Goal: Check status: Check status

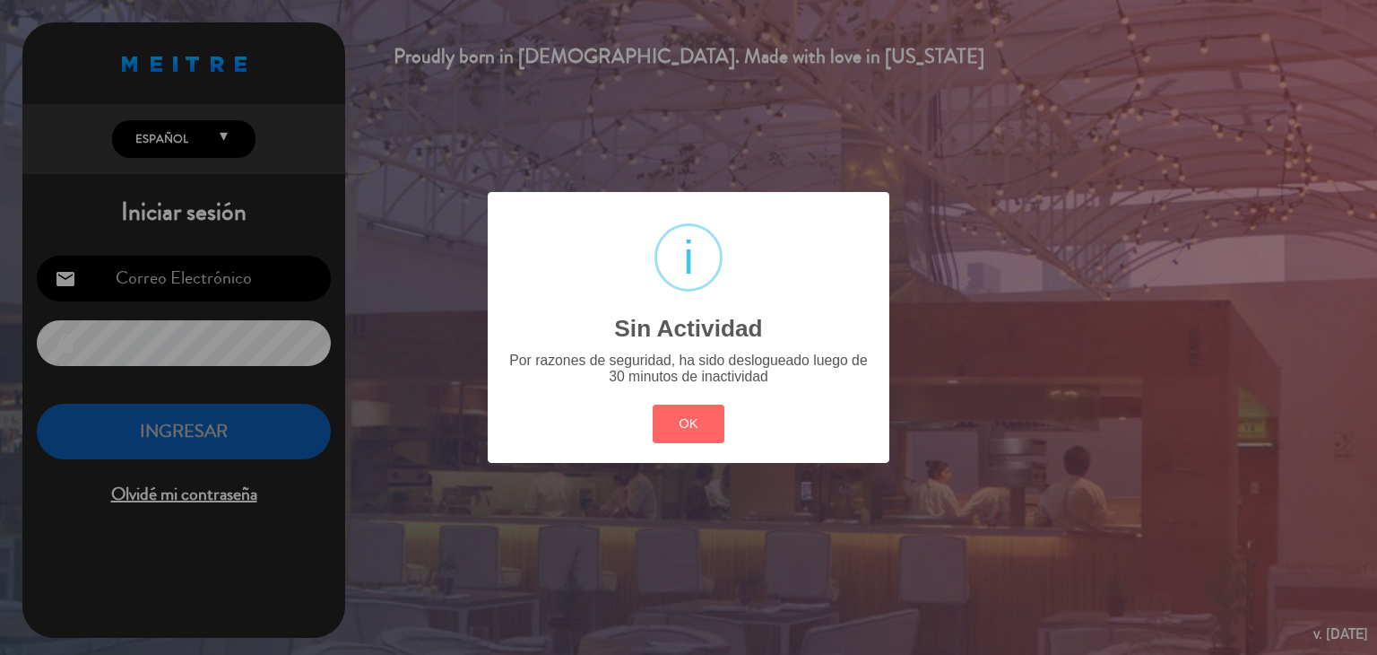
type input "[EMAIL_ADDRESS][DOMAIN_NAME]"
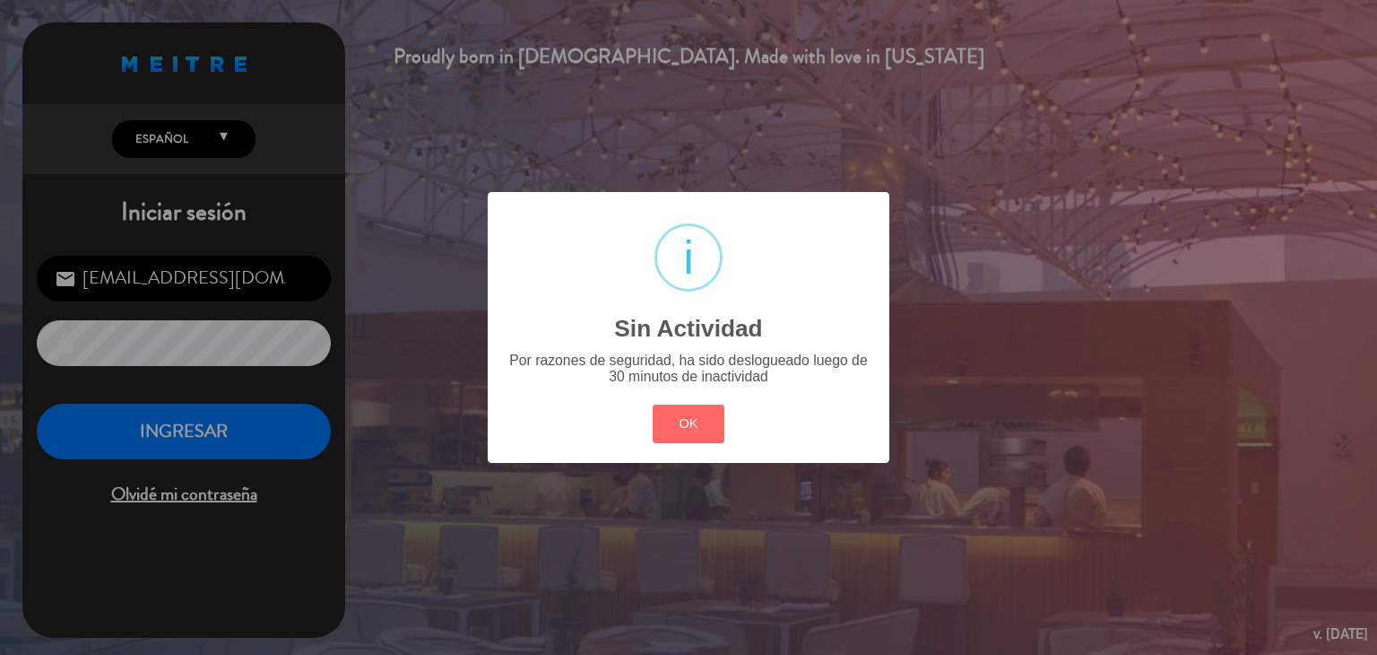
drag, startPoint x: 600, startPoint y: 407, endPoint x: 747, endPoint y: 404, distance: 147.1
click at [603, 407] on div "? ! i Sin Actividad × Por razones de seguridad, ha sido deslogueado luego de 30…" at bounding box center [689, 327] width 402 height 271
click at [747, 404] on div "? ! i Sin Actividad × Por razones de seguridad, ha sido deslogueado luego de 30…" at bounding box center [689, 327] width 402 height 271
click at [709, 410] on button "OK" at bounding box center [689, 423] width 73 height 39
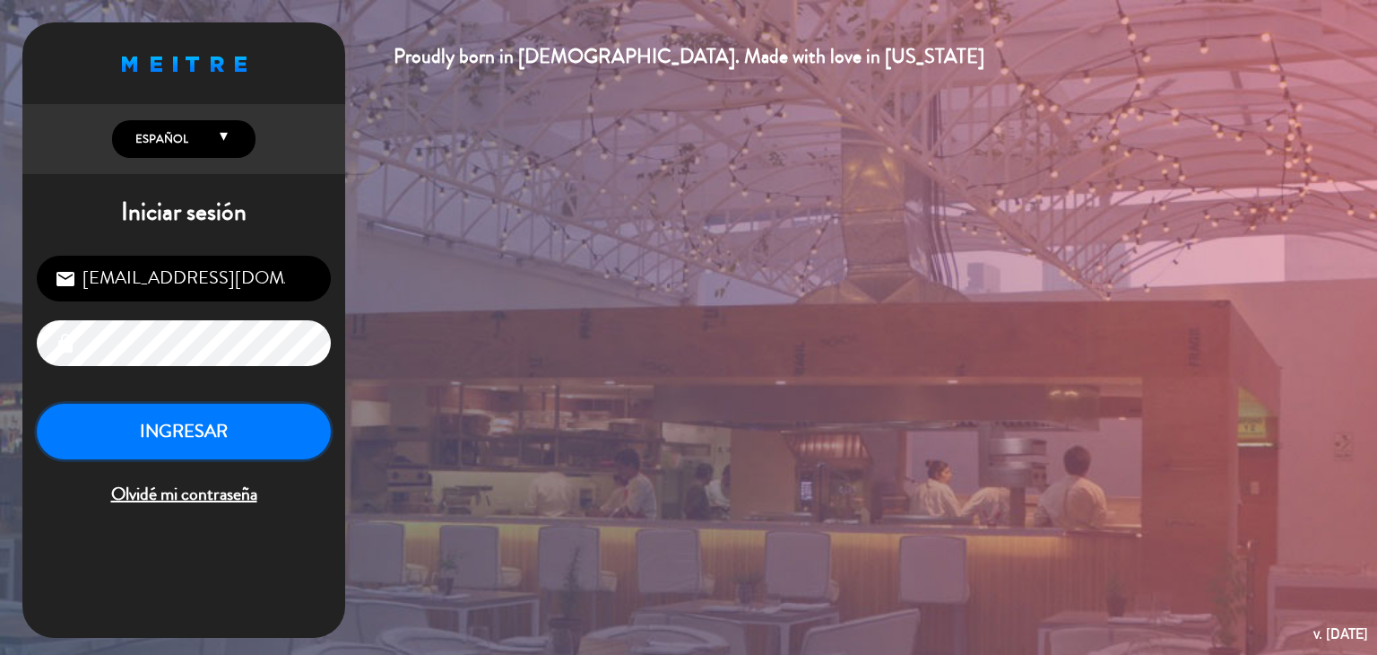
click at [227, 438] on button "INGRESAR" at bounding box center [184, 431] width 294 height 56
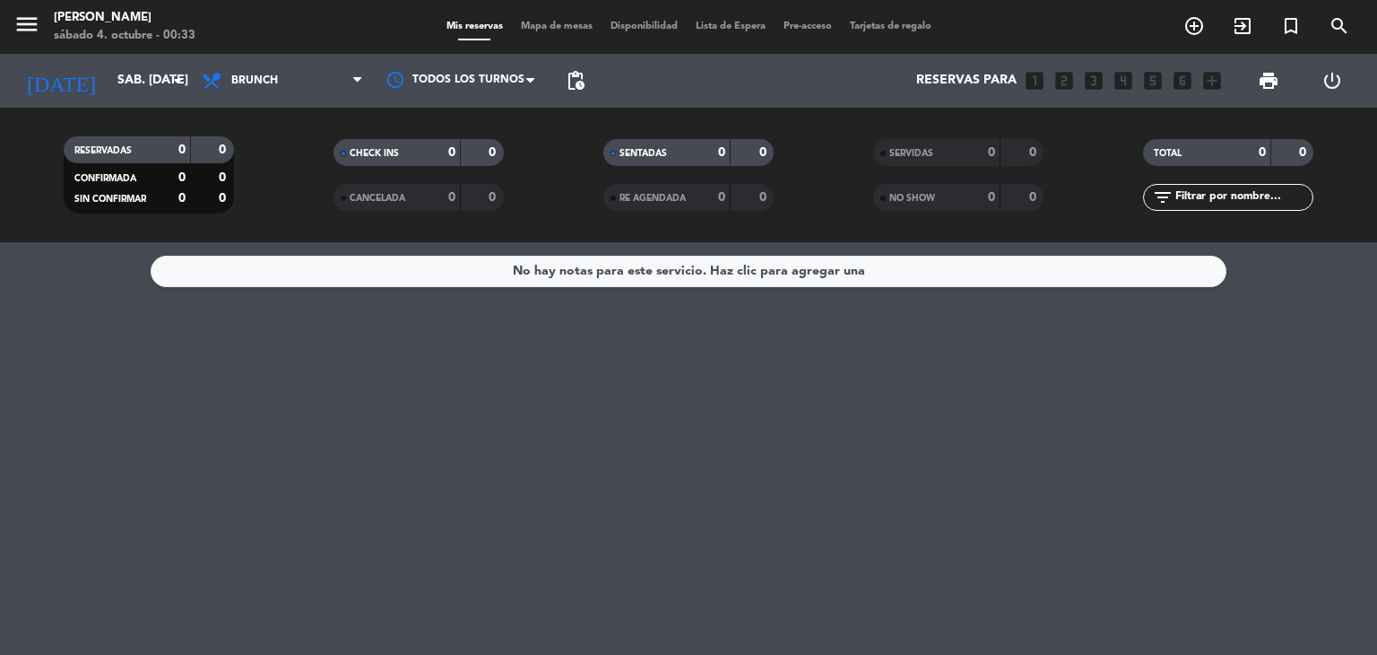
click at [188, 108] on div "RESERVADAS 0 0 CONFIRMADA 0 0 SIN CONFIRMAR 0 0 CHECK INS 0 0 CANCELADA 0 0 SEN…" at bounding box center [688, 175] width 1377 height 134
click at [183, 77] on icon "arrow_drop_down" at bounding box center [178, 81] width 22 height 22
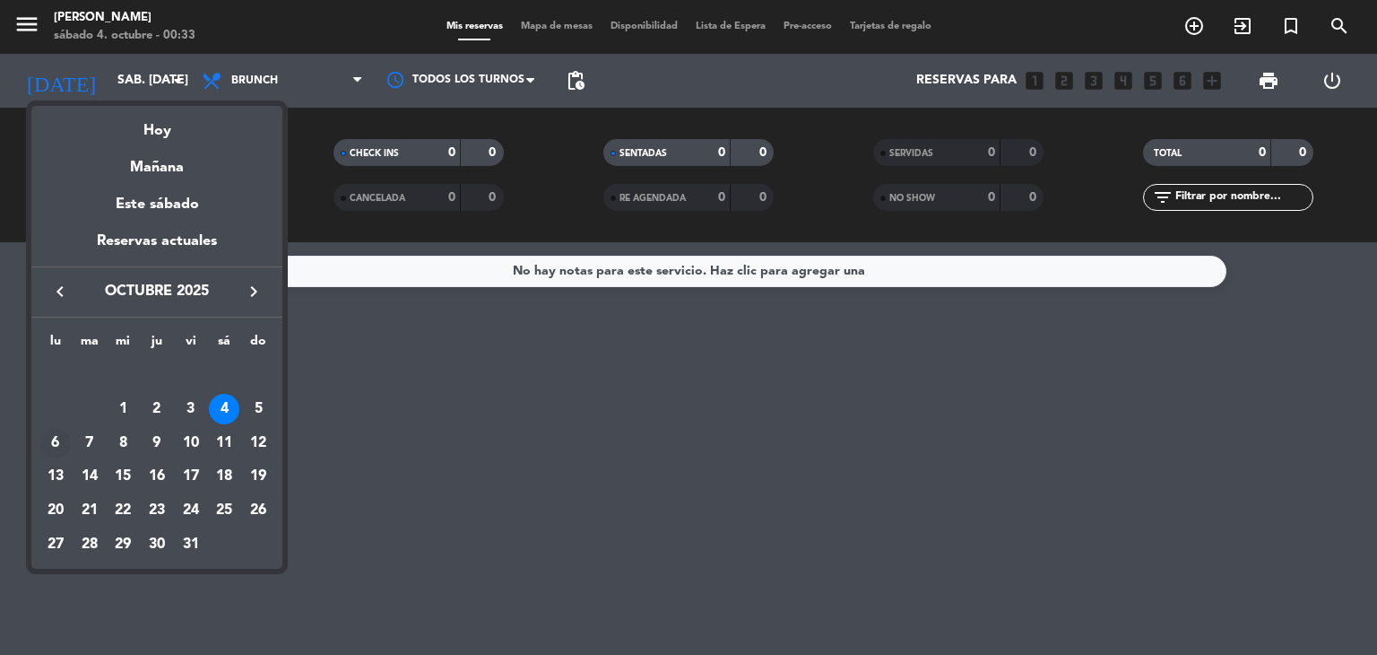
click at [47, 447] on div "6" at bounding box center [55, 443] width 30 height 30
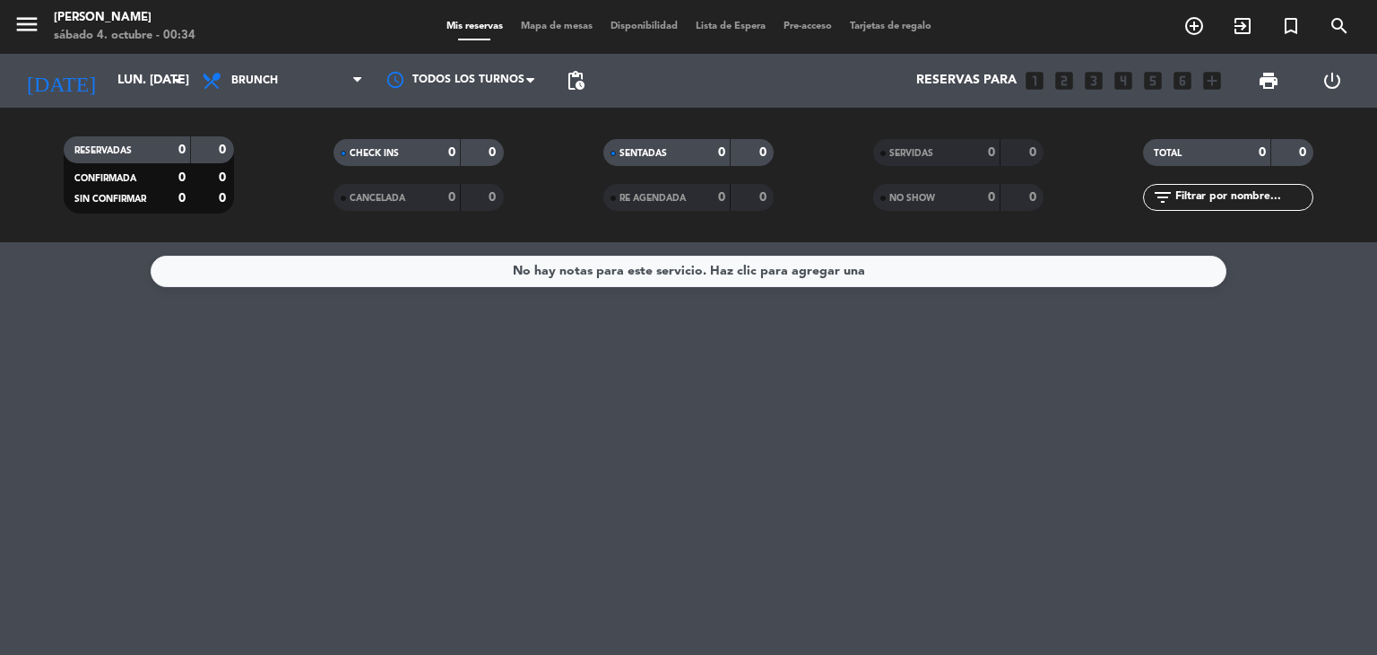
click at [238, 56] on div "Todos los servicios Brunch Almuerzo Cena Brunch Todos los servicios Brunch Almu…" at bounding box center [282, 81] width 179 height 54
click at [247, 69] on span "Brunch" at bounding box center [282, 80] width 179 height 39
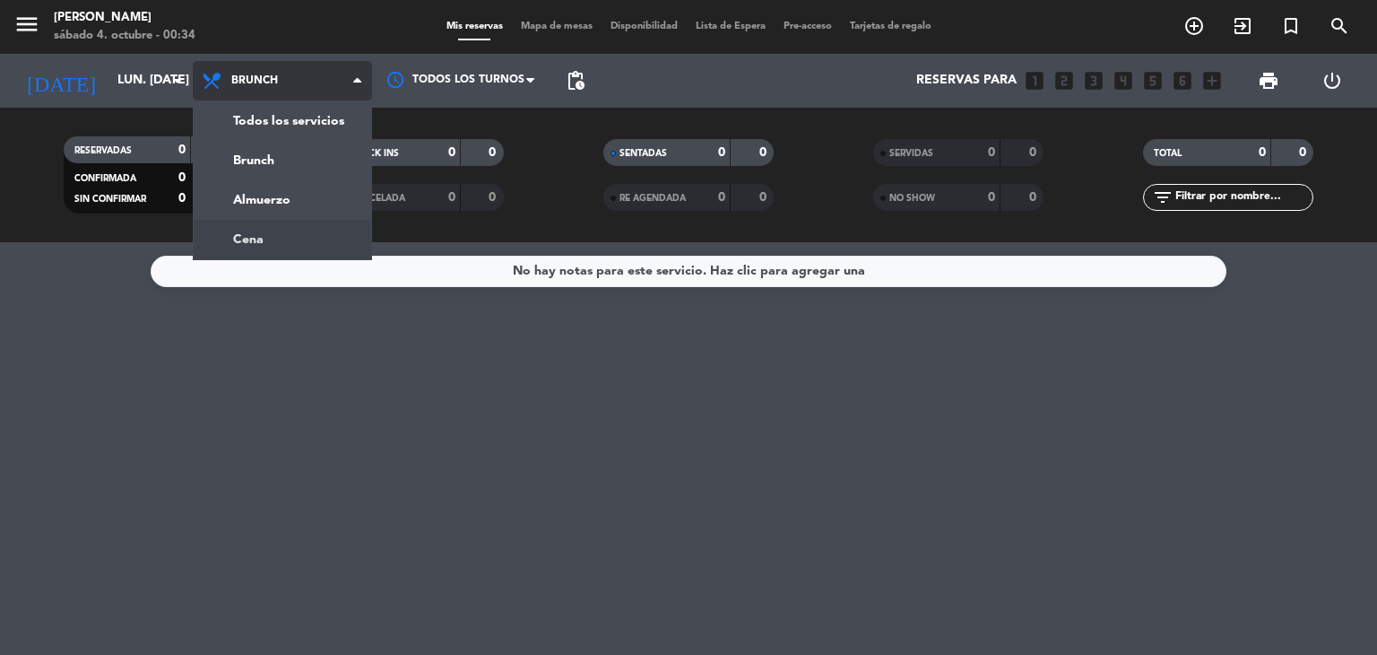
click at [305, 228] on div "menu [PERSON_NAME] 4. octubre - 00:34 Mis reservas Mapa de mesas Disponibilidad…" at bounding box center [688, 121] width 1377 height 242
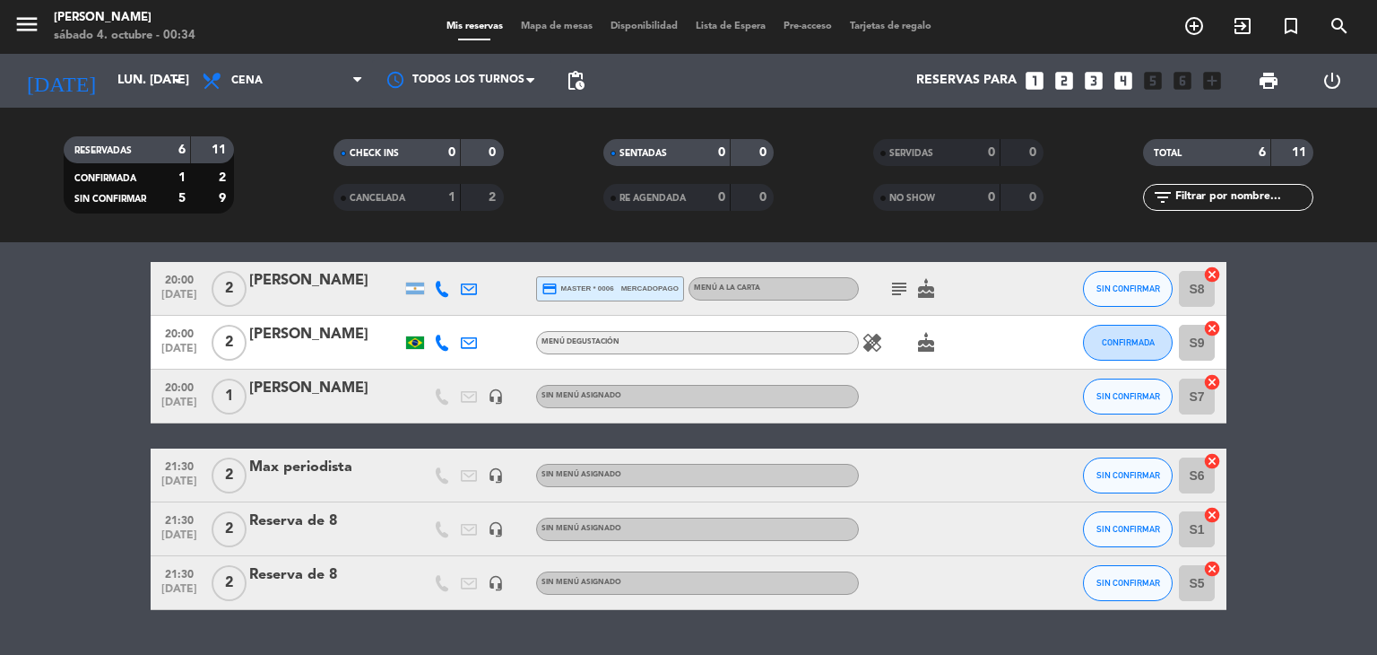
scroll to position [90, 0]
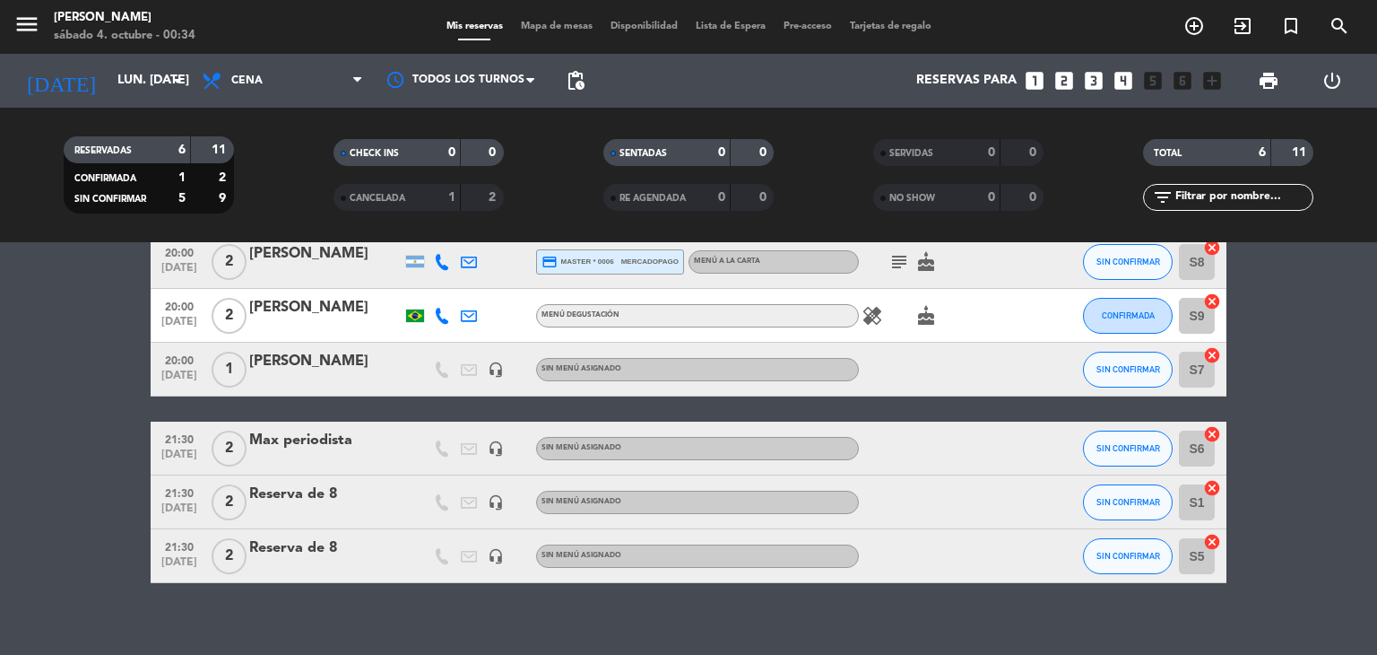
click at [874, 320] on icon "healing" at bounding box center [873, 316] width 22 height 22
click at [193, 74] on span "Cena" at bounding box center [282, 80] width 179 height 39
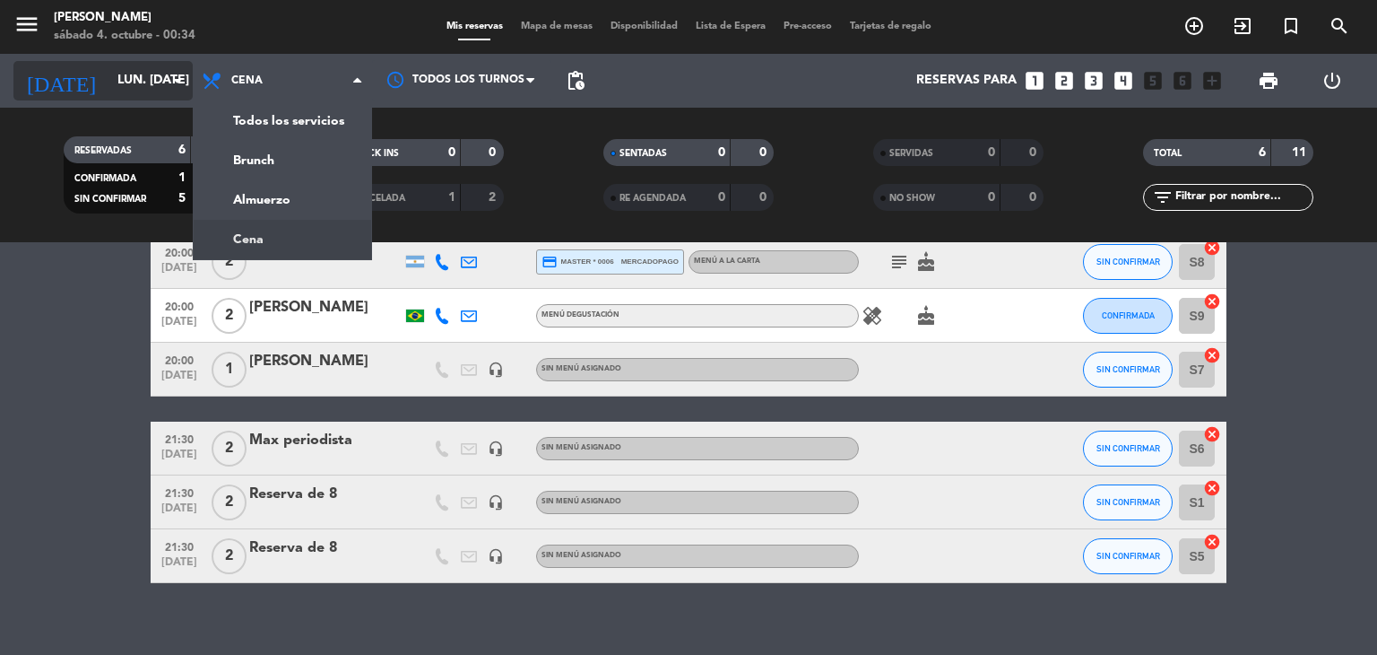
click at [180, 77] on icon "arrow_drop_down" at bounding box center [178, 81] width 22 height 22
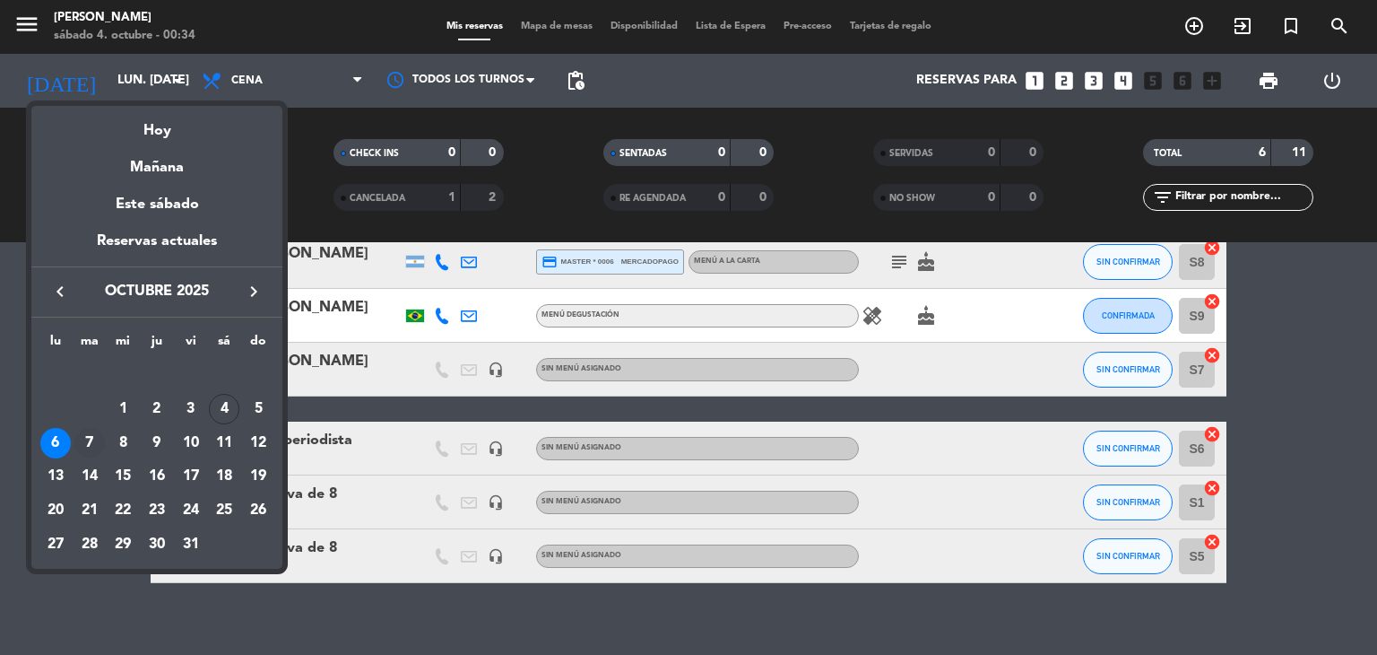
click at [95, 432] on div "7" at bounding box center [89, 443] width 30 height 30
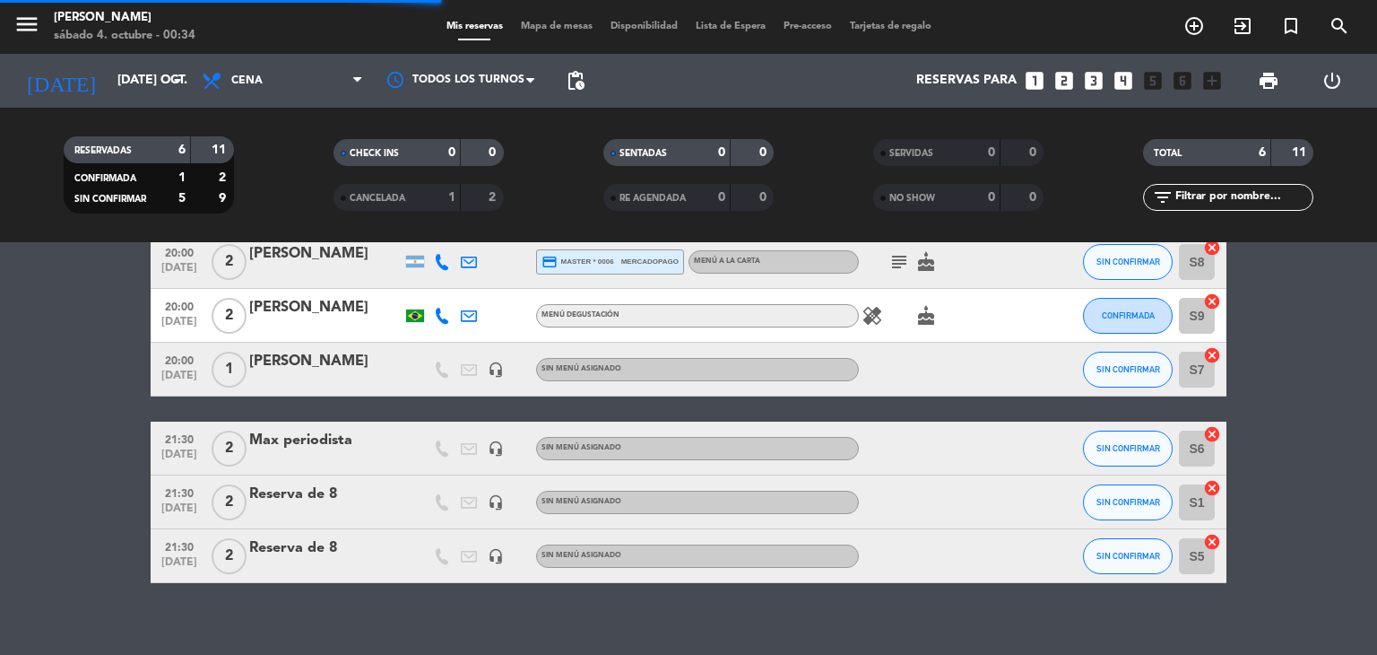
scroll to position [0, 0]
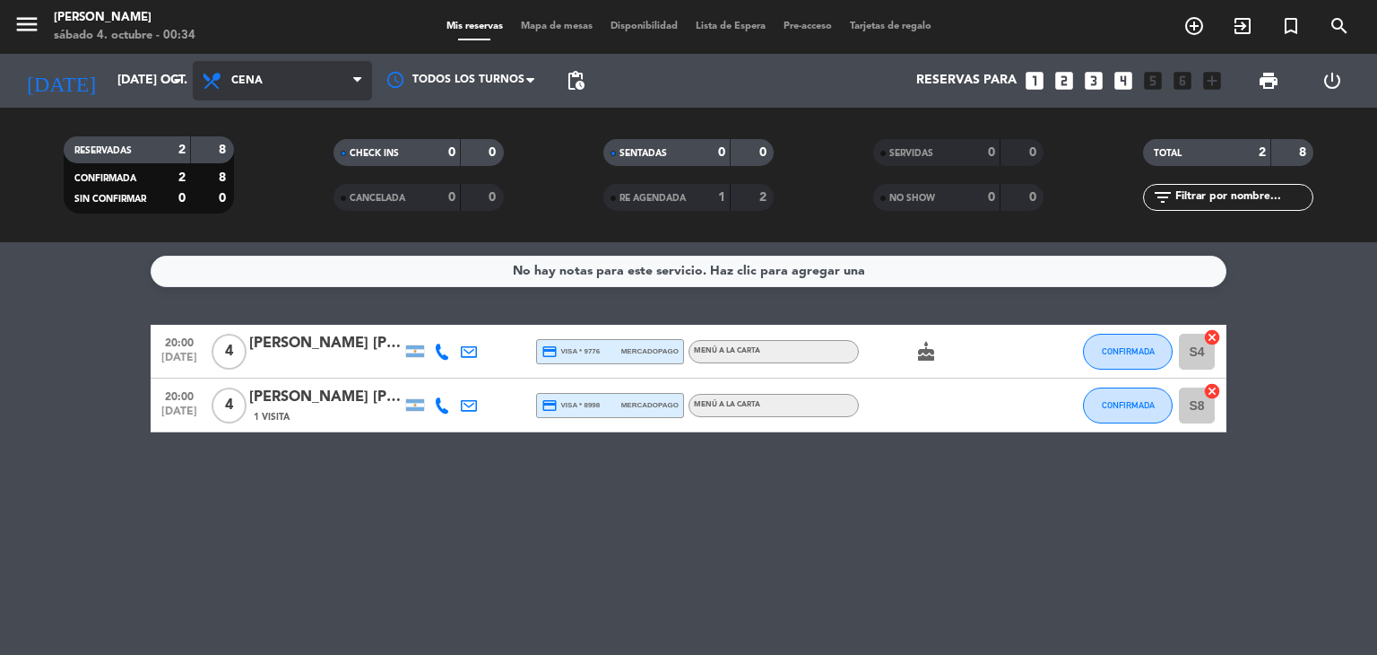
click at [203, 92] on span "Cena" at bounding box center [282, 80] width 179 height 39
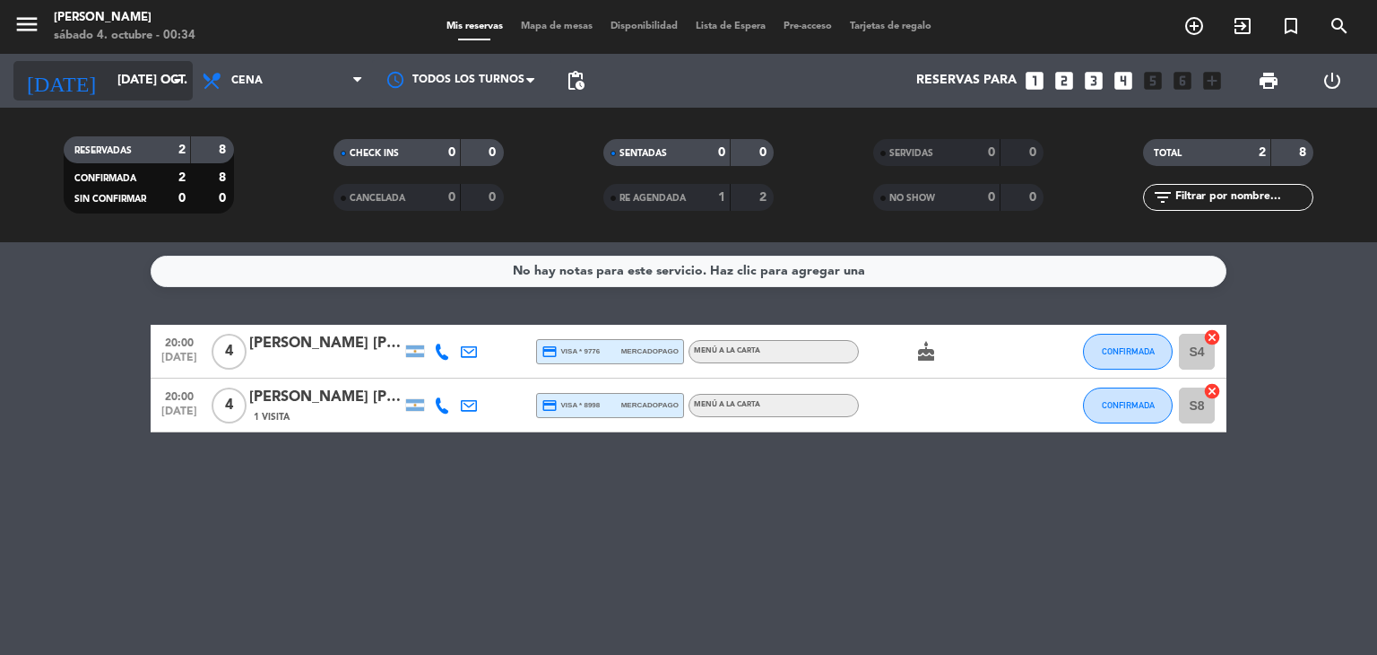
click at [178, 95] on input "[DATE] oct." at bounding box center [193, 81] width 170 height 32
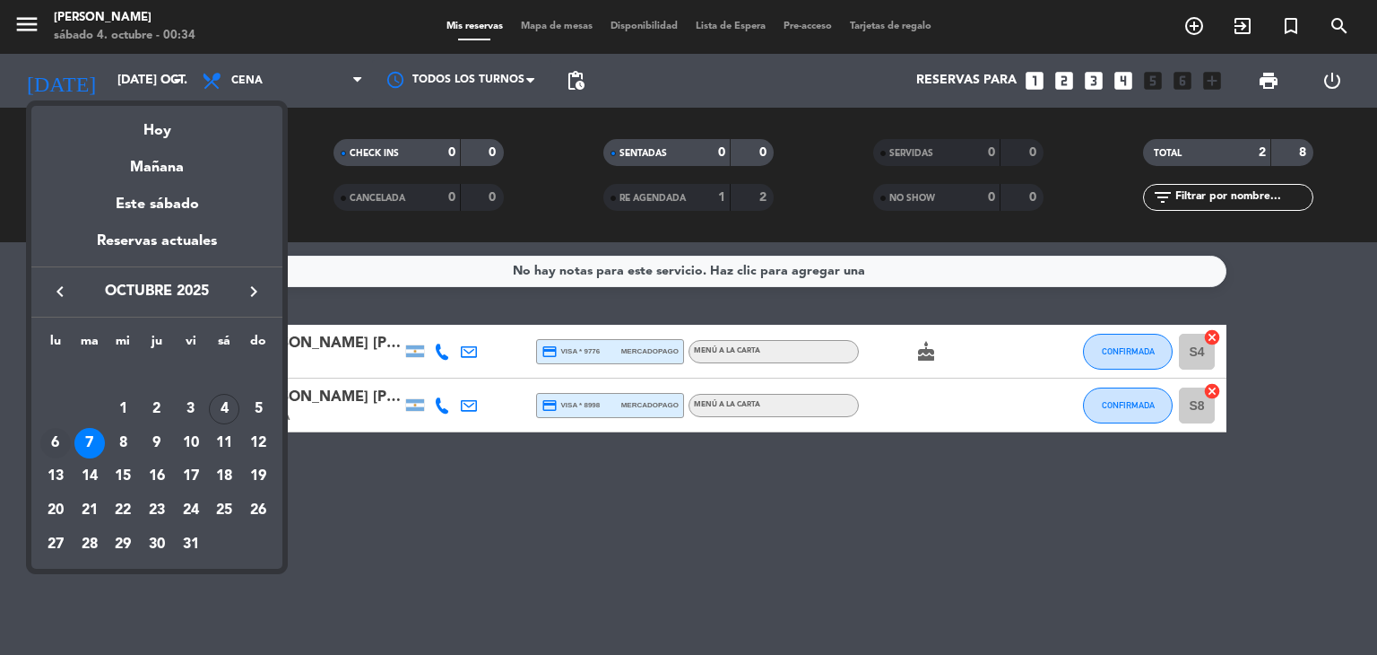
click at [55, 431] on div "6" at bounding box center [55, 443] width 30 height 30
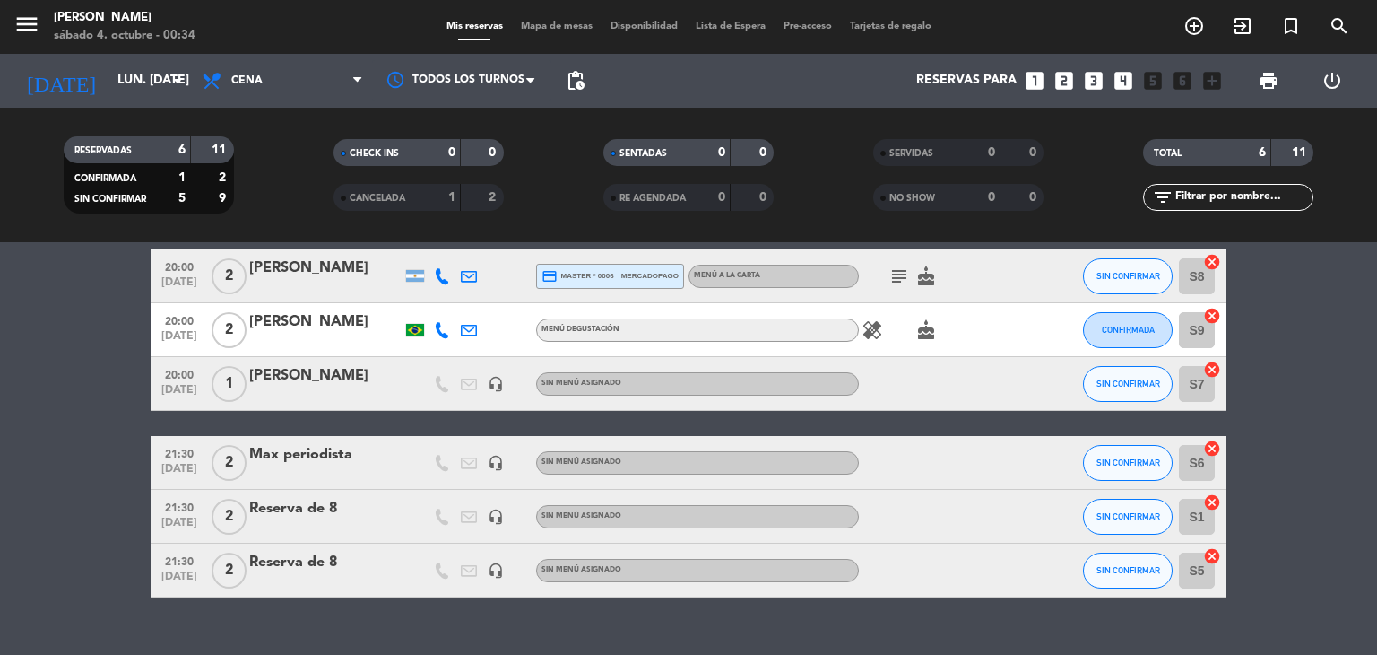
scroll to position [108, 0]
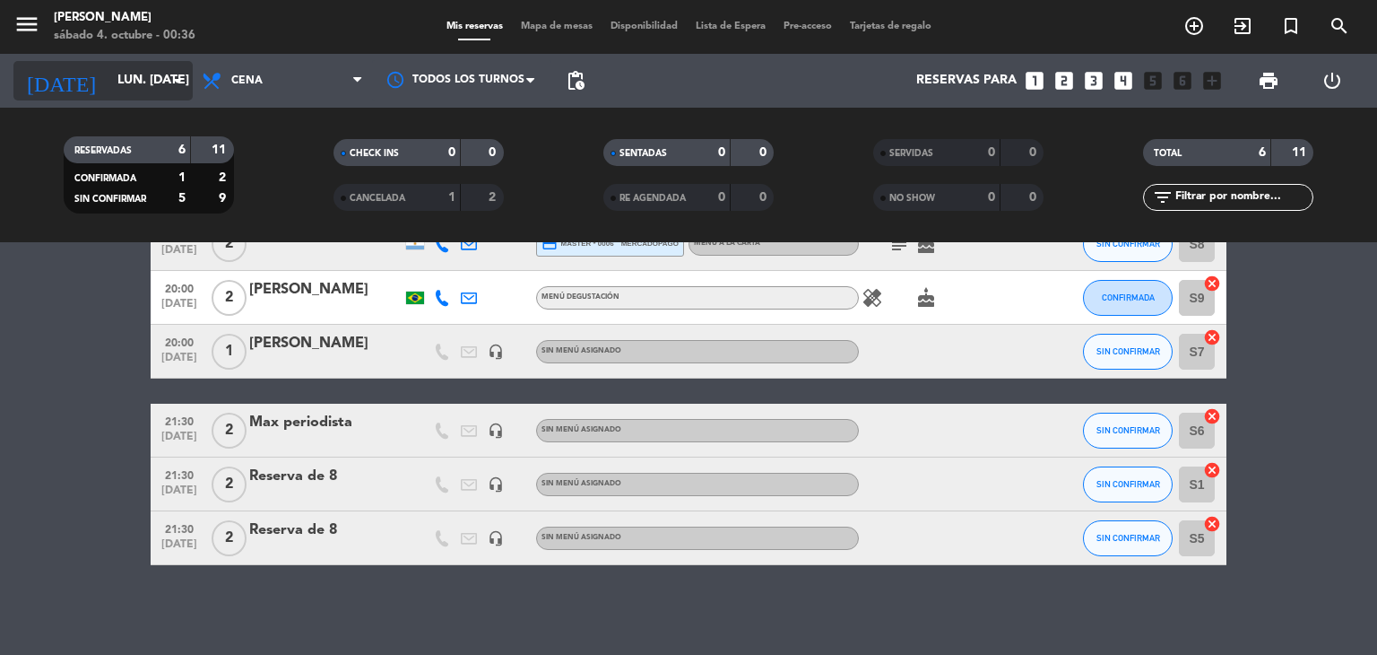
click at [169, 88] on icon "arrow_drop_down" at bounding box center [178, 81] width 22 height 22
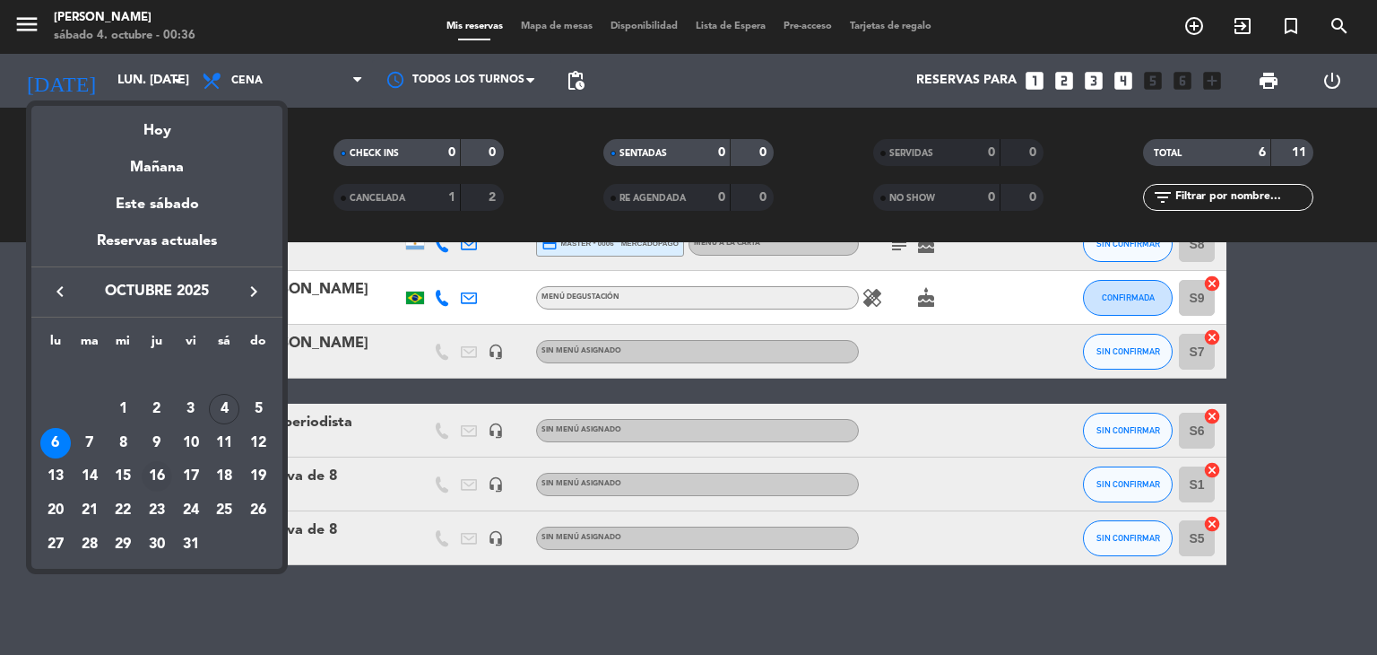
click at [164, 477] on div "16" at bounding box center [157, 476] width 30 height 30
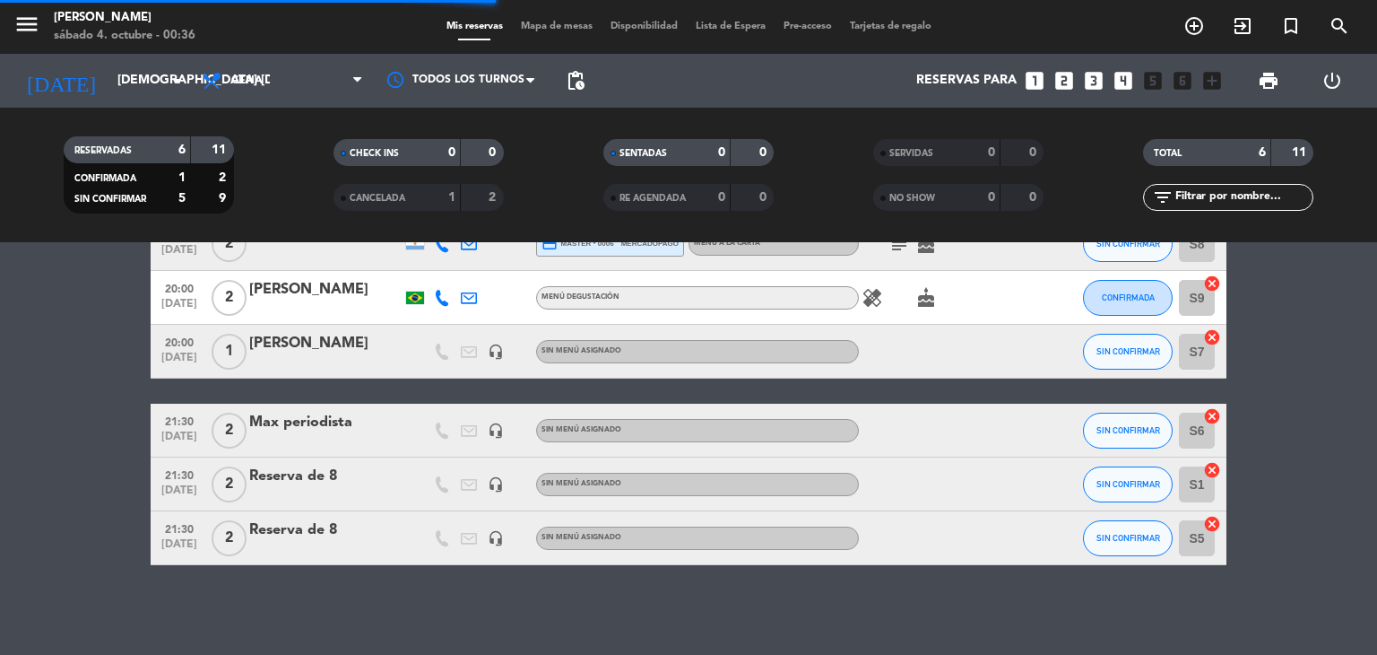
scroll to position [0, 0]
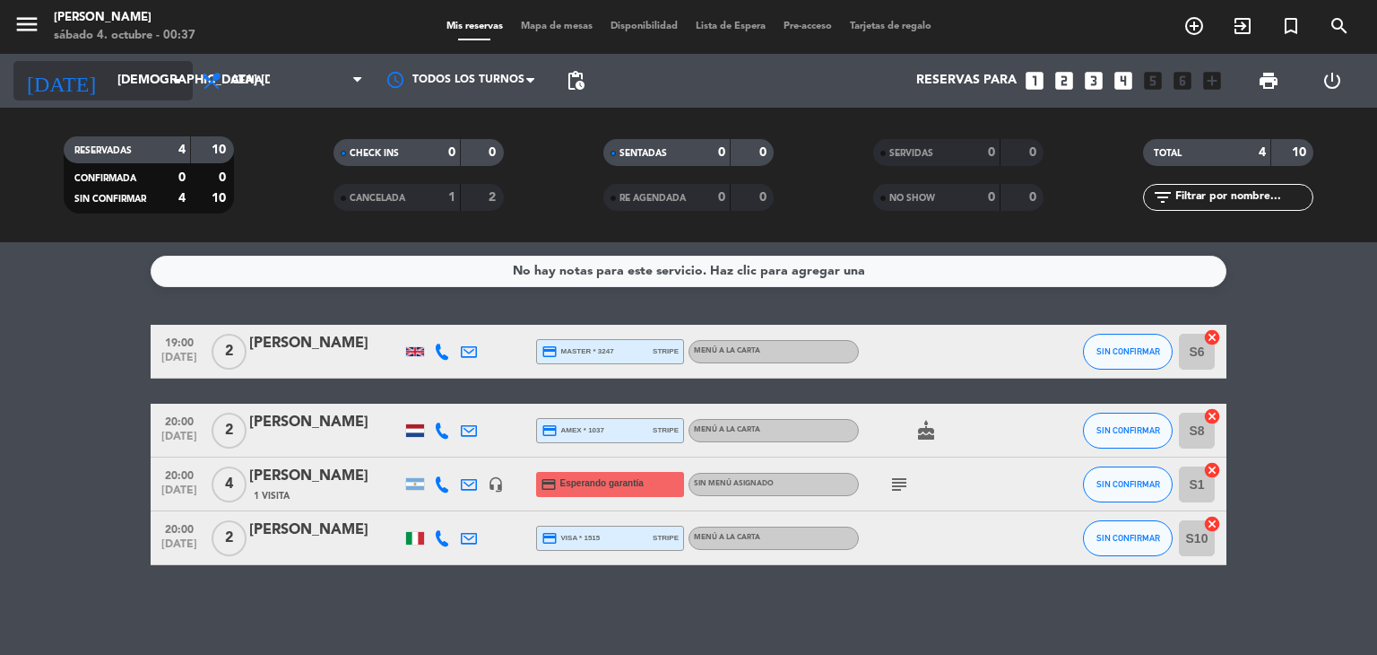
click at [183, 70] on icon "arrow_drop_down" at bounding box center [178, 81] width 22 height 22
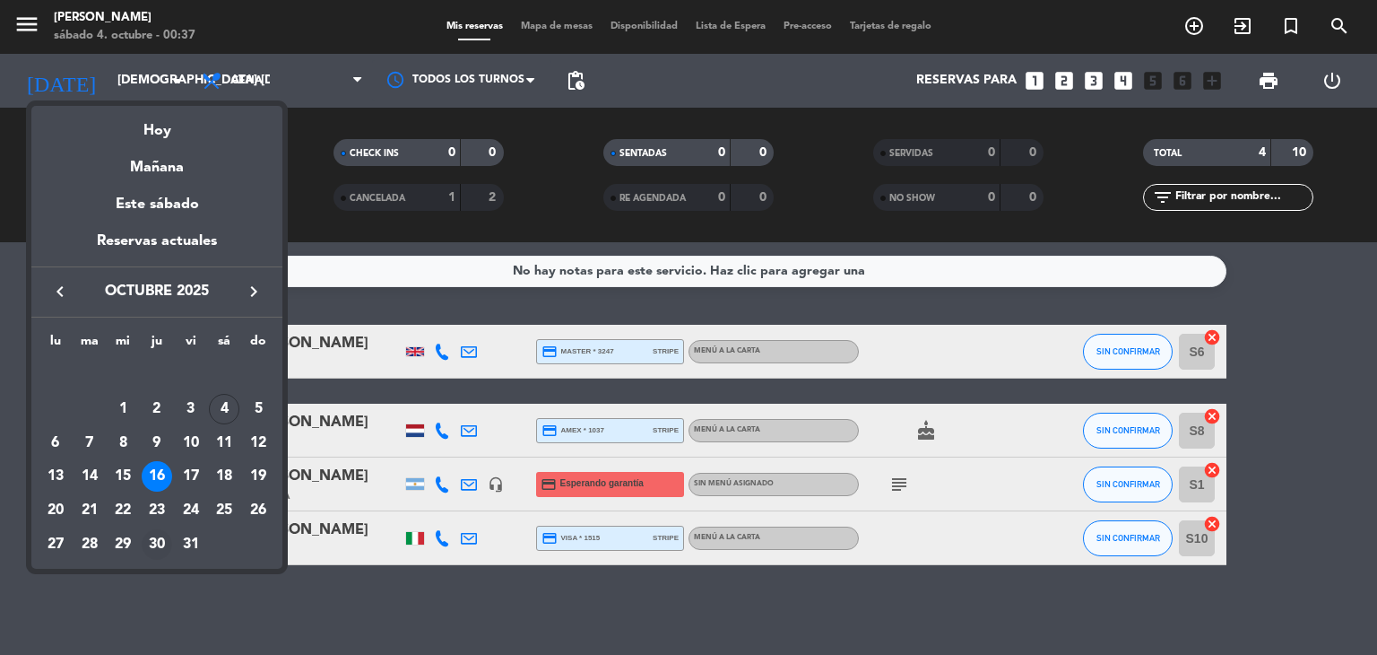
click at [169, 541] on div "30" at bounding box center [157, 544] width 30 height 30
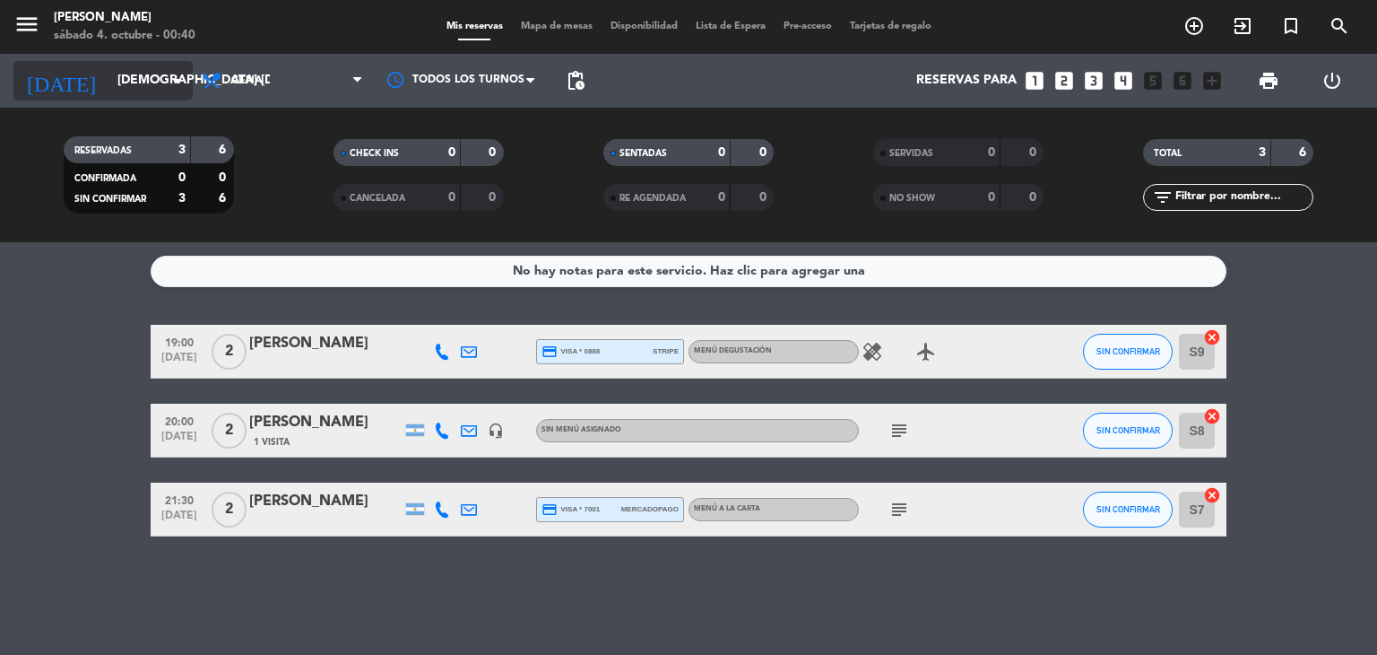
click at [147, 77] on input "[DEMOGRAPHIC_DATA] [DATE]" at bounding box center [193, 81] width 170 height 32
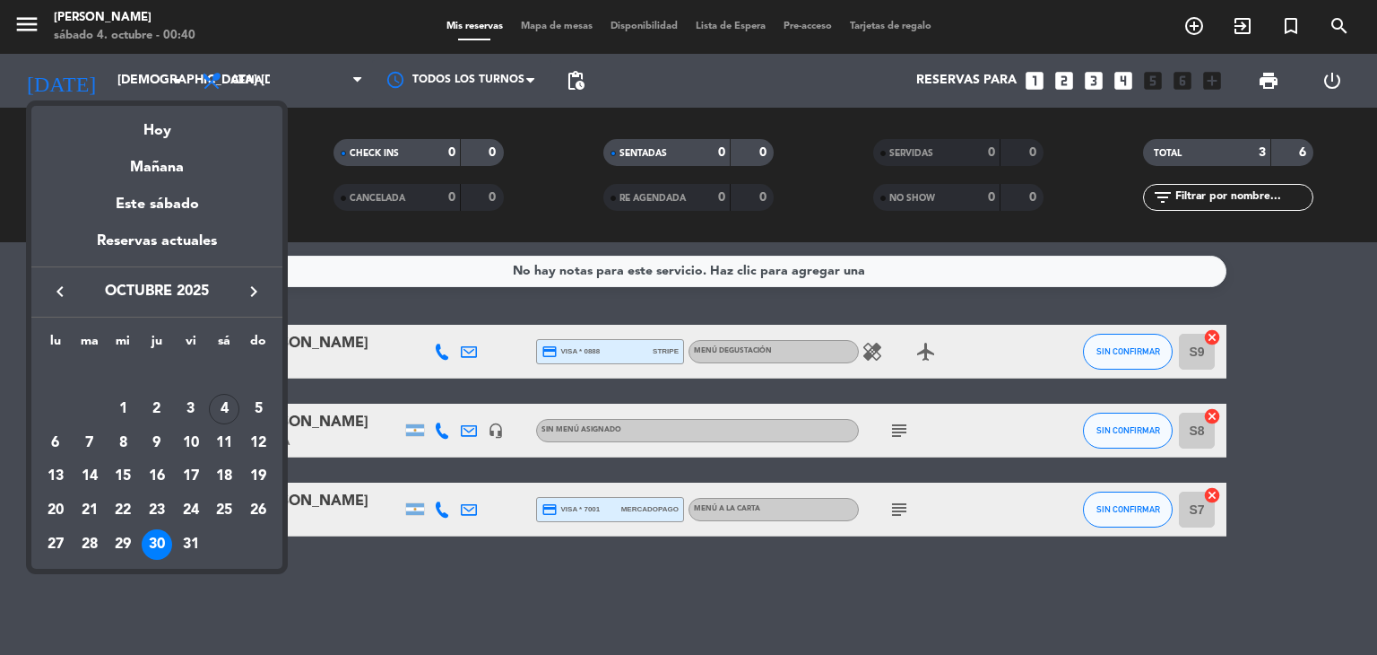
click at [256, 288] on icon "keyboard_arrow_right" at bounding box center [254, 292] width 22 height 22
click at [54, 287] on icon "keyboard_arrow_left" at bounding box center [60, 292] width 22 height 22
click at [332, 247] on div at bounding box center [688, 327] width 1377 height 655
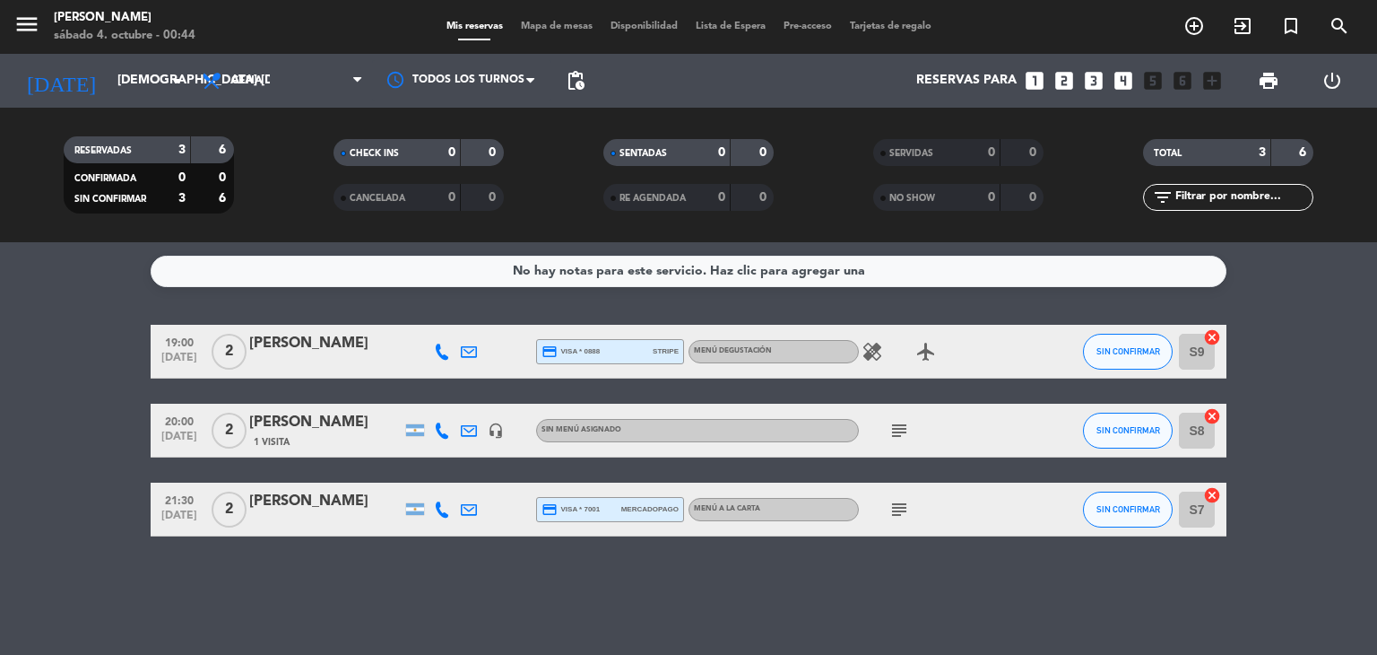
click at [165, 102] on div "[DATE] jue. [DATE] arrow_drop_down" at bounding box center [102, 81] width 179 height 54
click at [165, 91] on input "[DEMOGRAPHIC_DATA] [DATE]" at bounding box center [193, 81] width 170 height 32
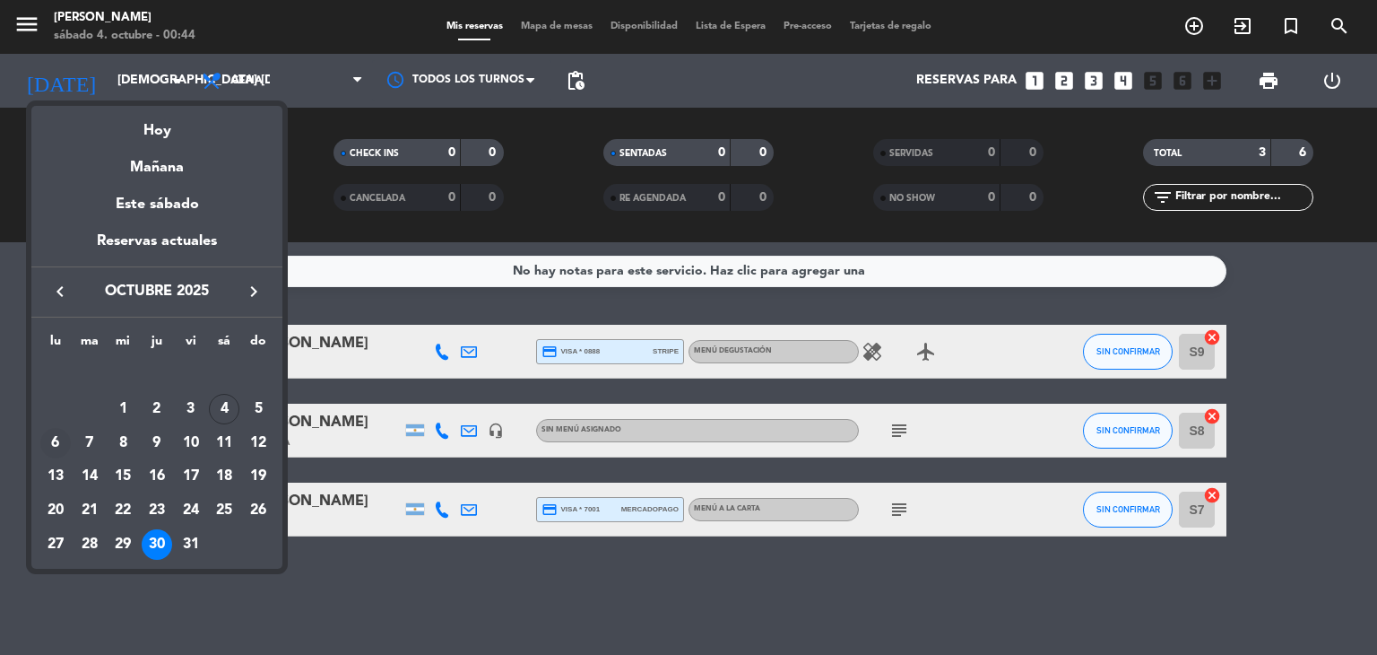
click at [71, 439] on td "6" at bounding box center [56, 443] width 34 height 34
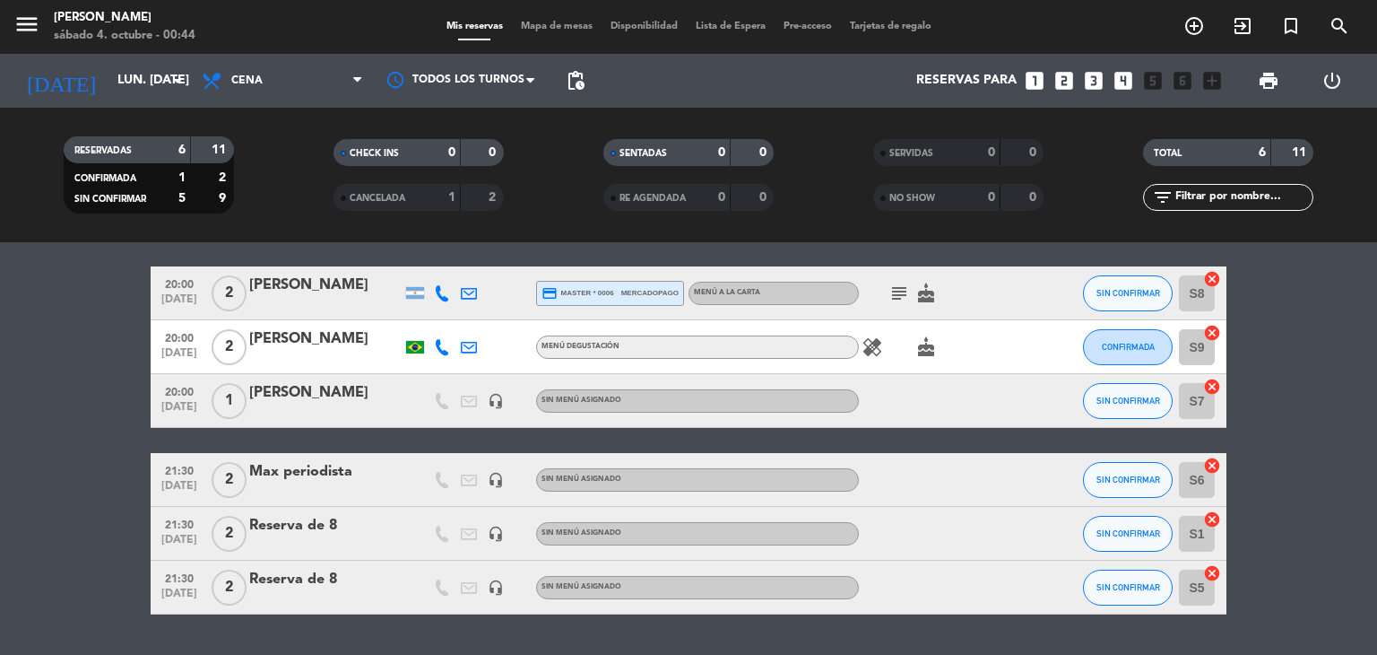
scroll to position [108, 0]
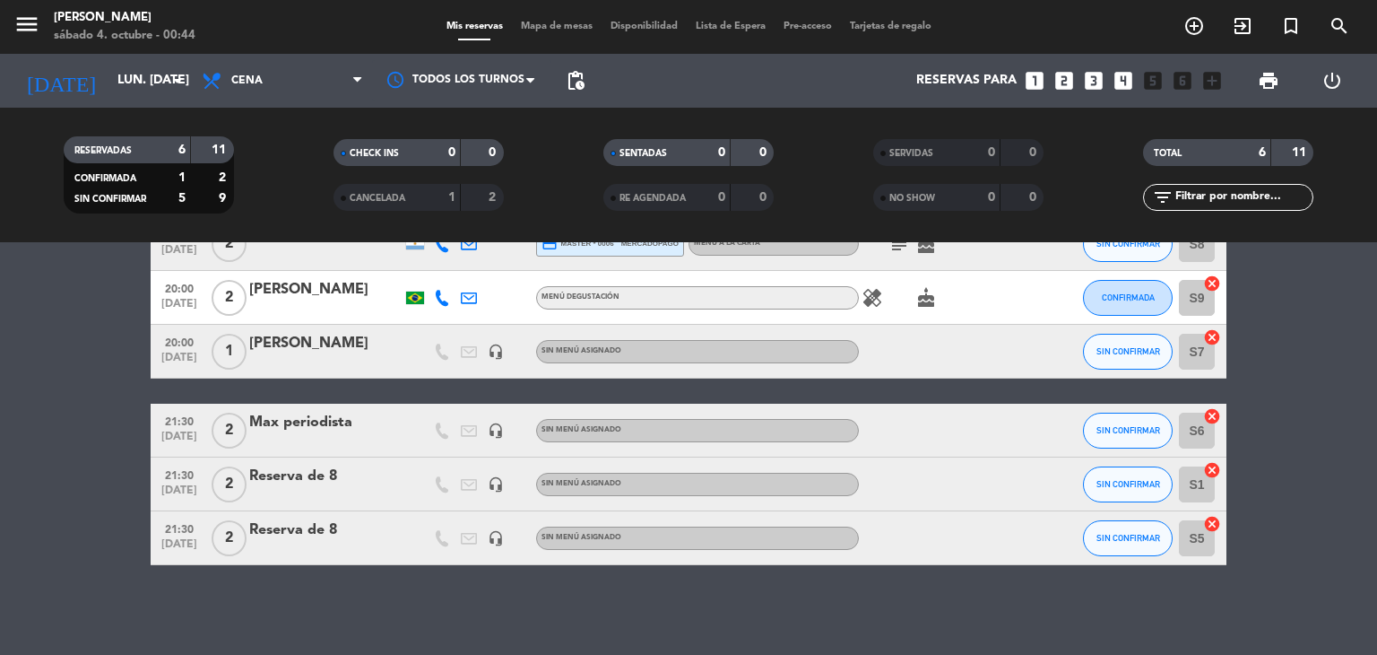
click at [308, 478] on div "Reserva de 8" at bounding box center [325, 475] width 152 height 23
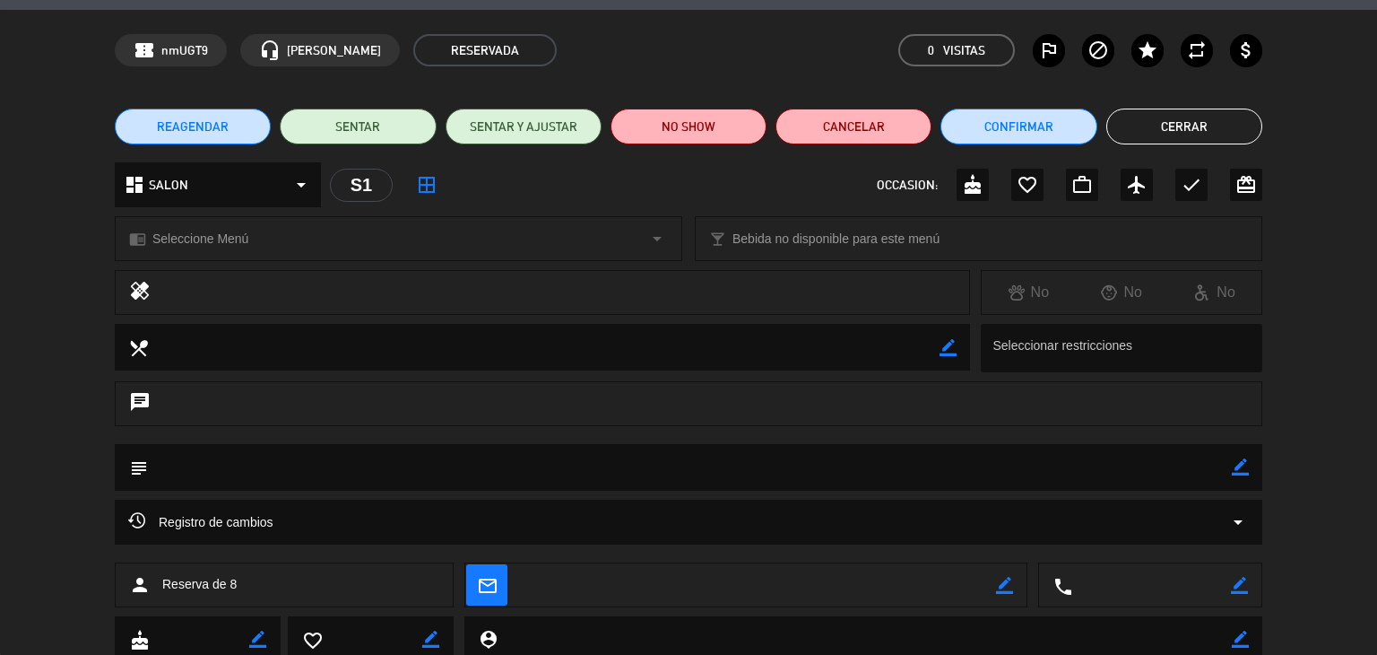
scroll to position [0, 0]
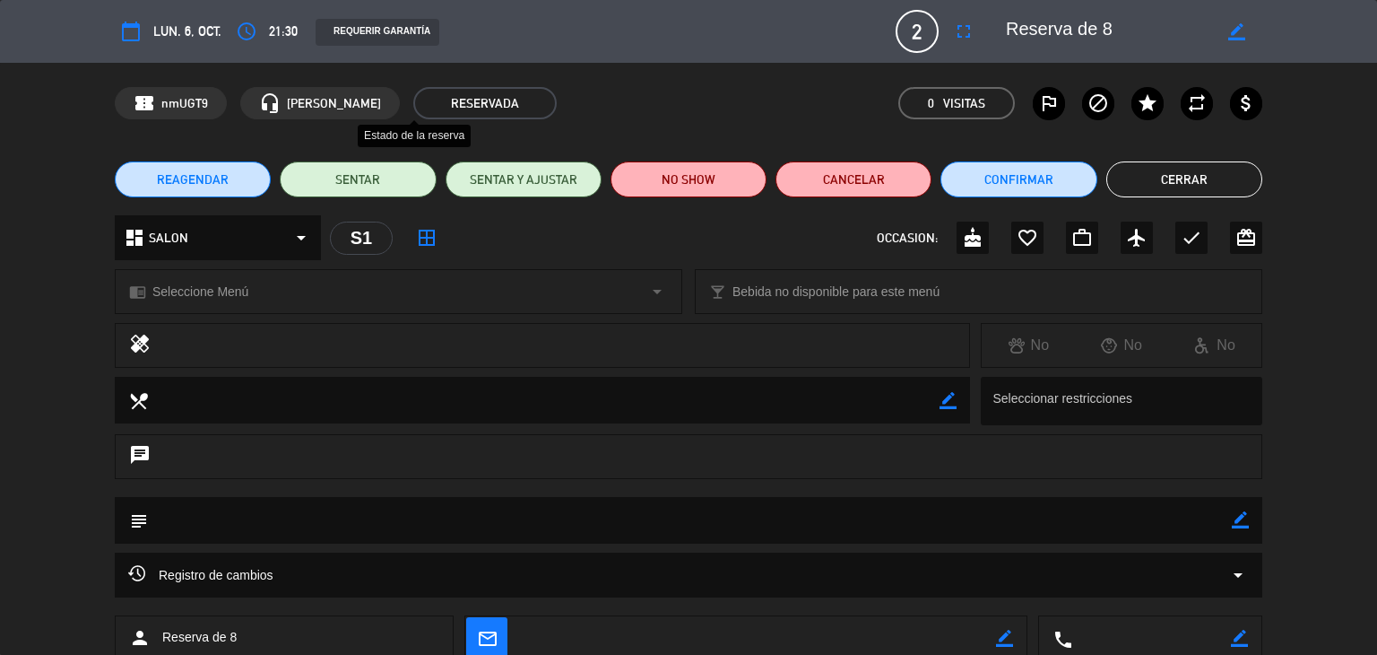
click at [413, 106] on span "RESERVADA" at bounding box center [484, 103] width 143 height 32
click at [413, 100] on span "RESERVADA" at bounding box center [484, 103] width 143 height 32
click at [1230, 187] on button "Cerrar" at bounding box center [1184, 179] width 156 height 36
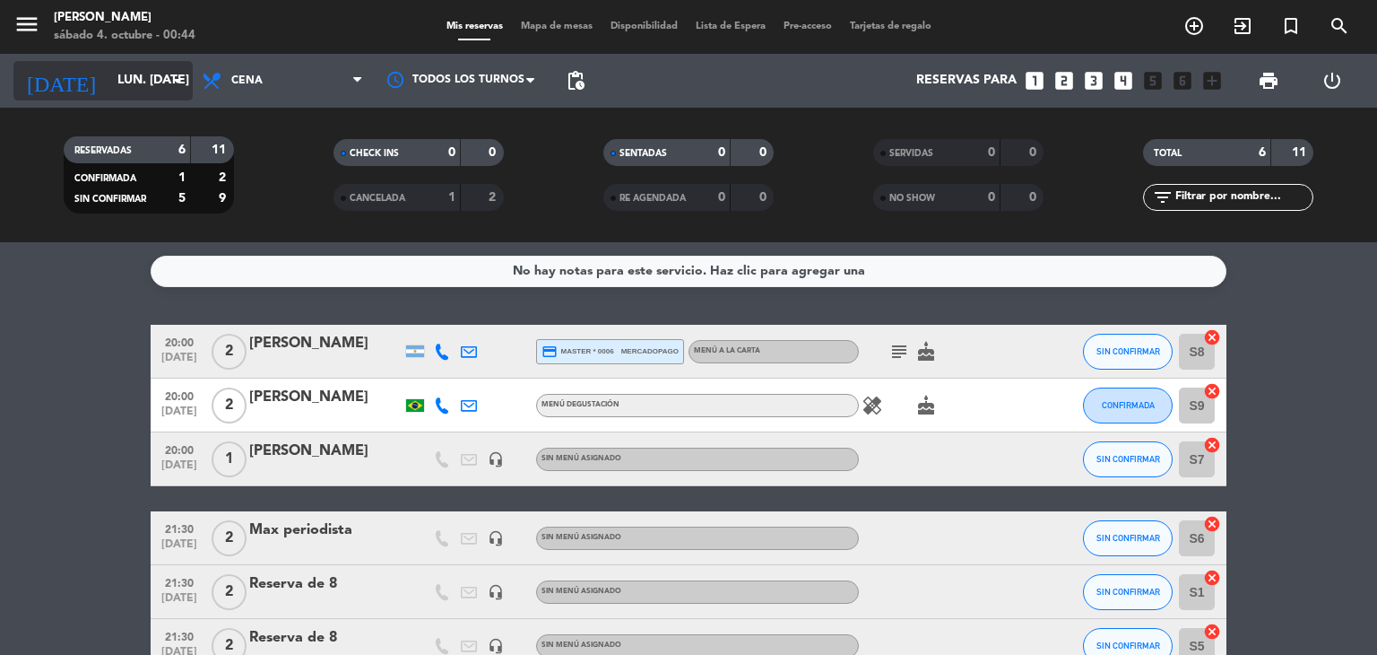
click at [158, 85] on input "lun. [DATE]" at bounding box center [193, 81] width 170 height 32
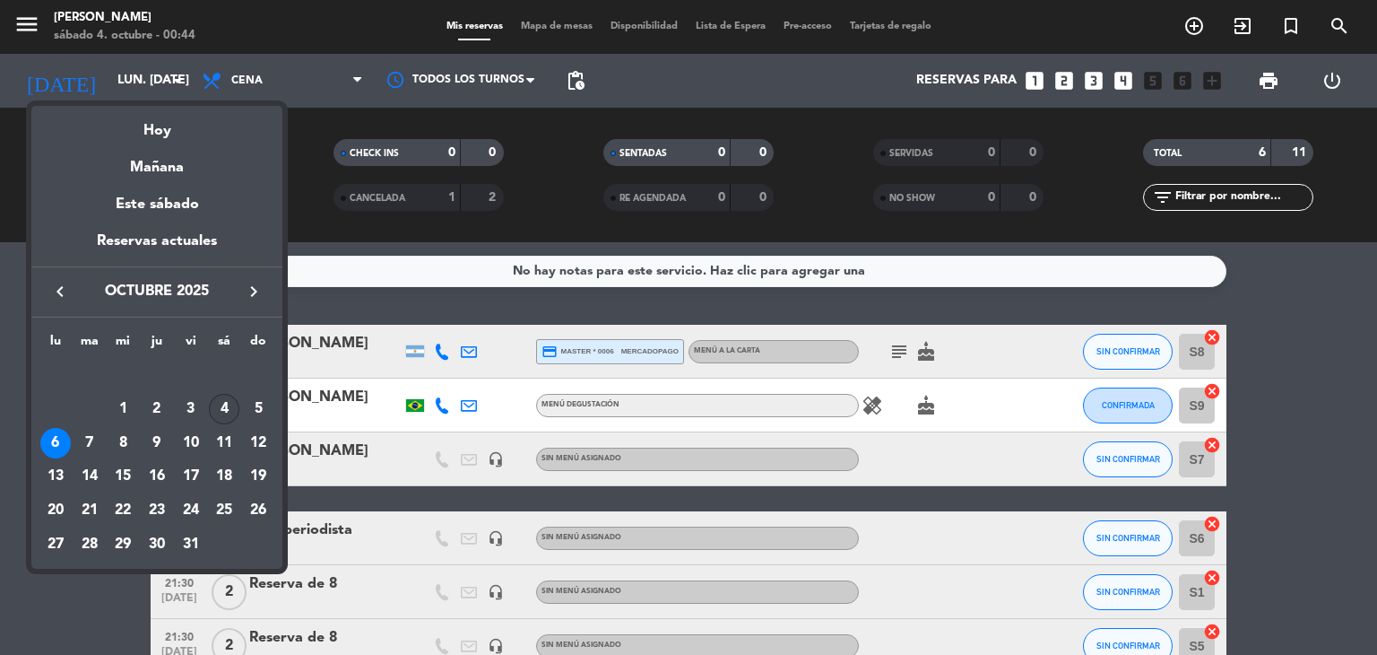
click at [223, 398] on div "4" at bounding box center [224, 409] width 30 height 30
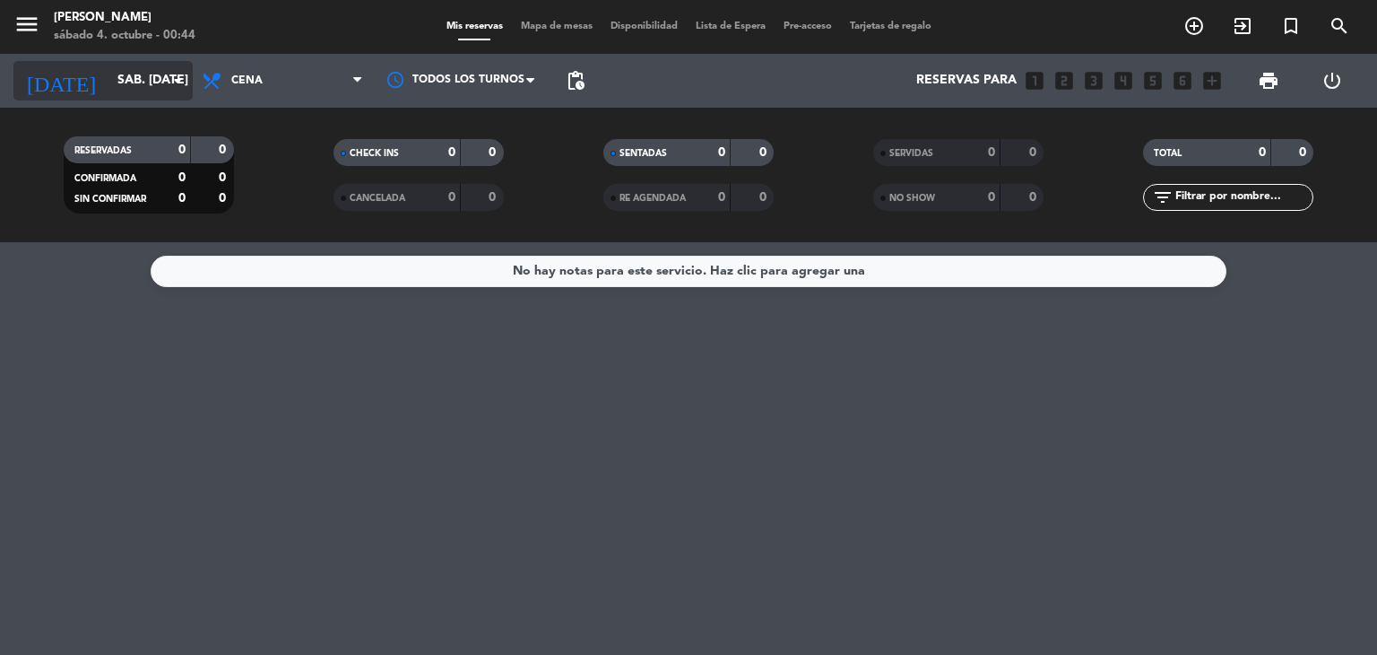
click at [187, 65] on input "sáb. [DATE]" at bounding box center [193, 81] width 170 height 32
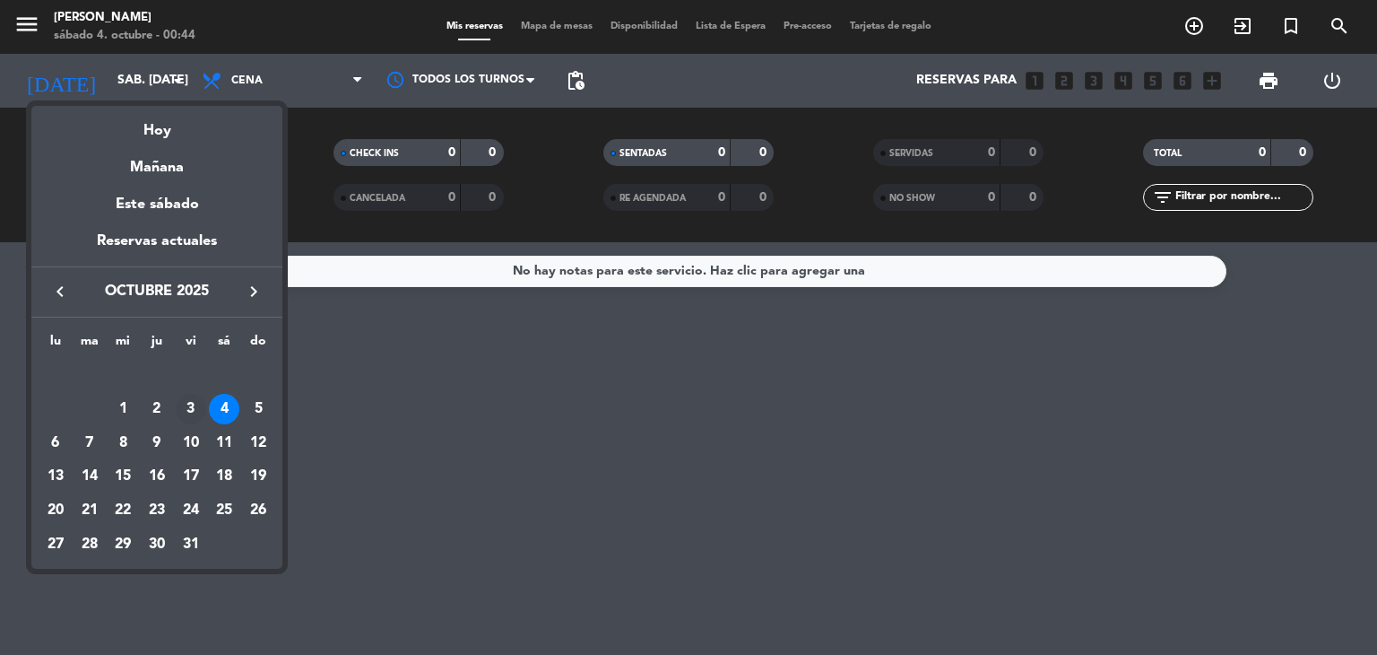
click at [194, 414] on div "3" at bounding box center [191, 409] width 30 height 30
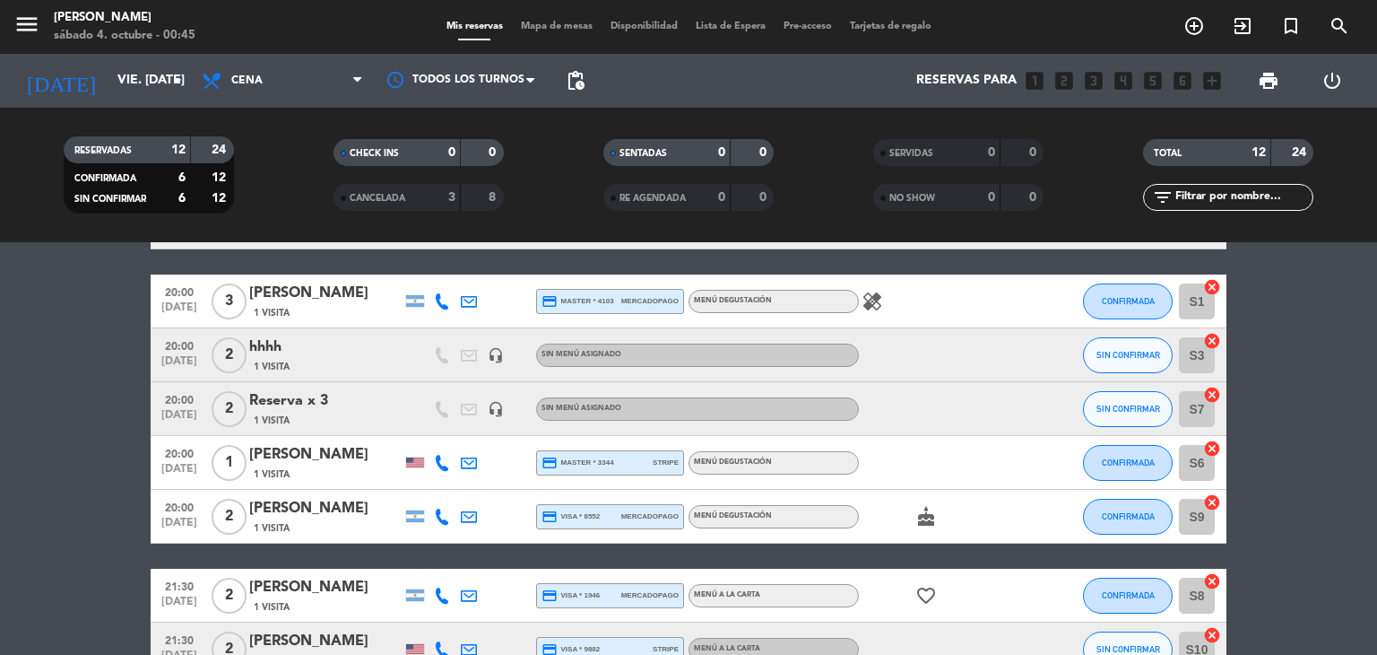
scroll to position [179, 0]
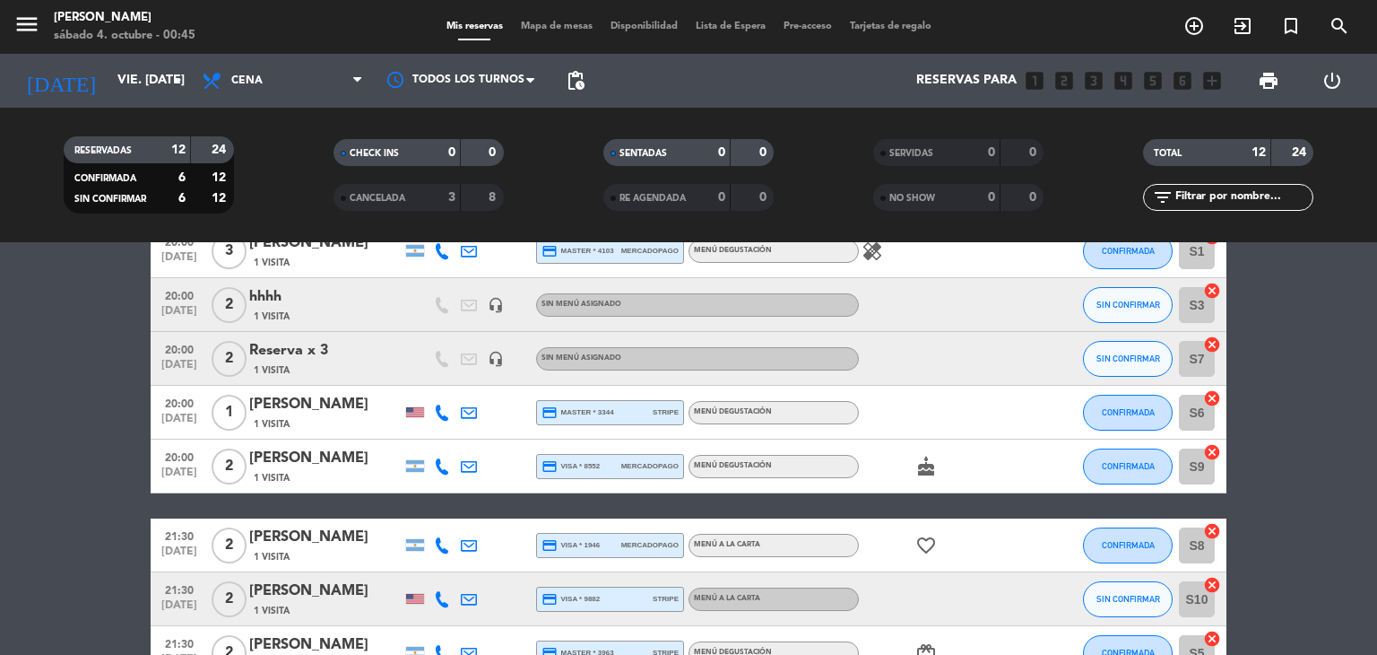
click at [351, 300] on div "hhhh" at bounding box center [325, 296] width 152 height 23
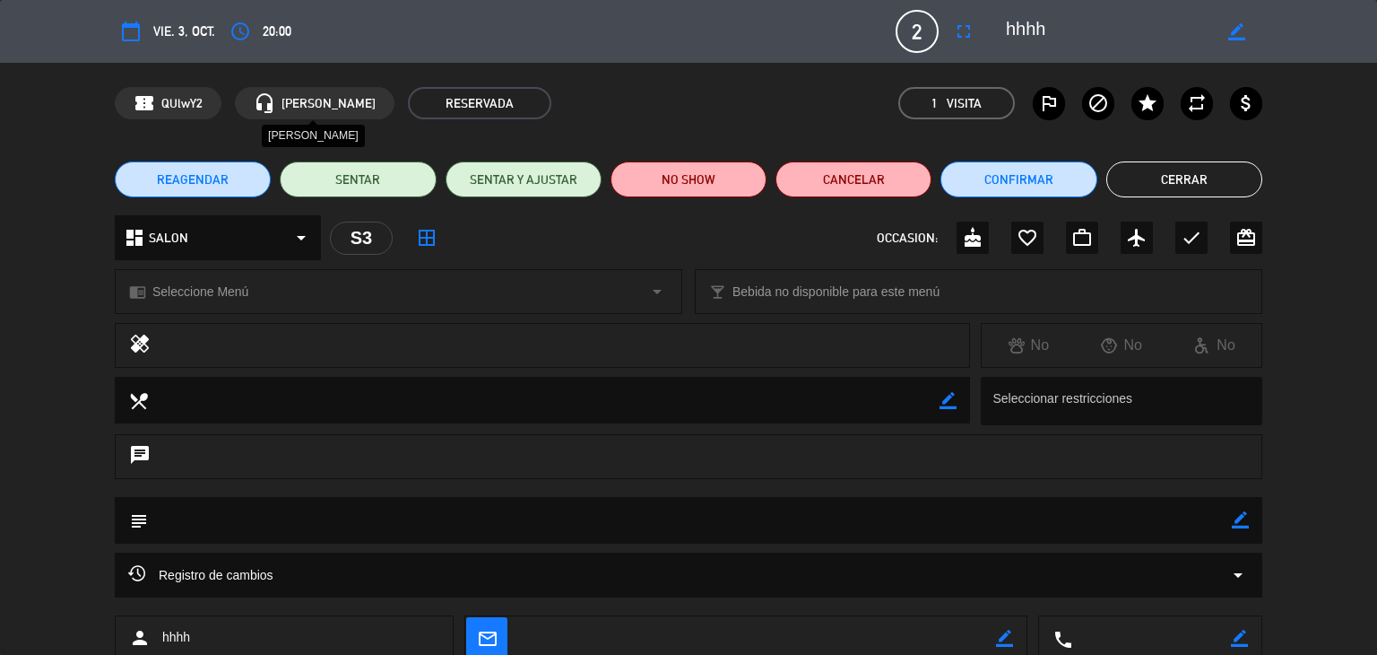
click at [305, 101] on span "[PERSON_NAME]" at bounding box center [329, 103] width 94 height 21
click at [1205, 160] on div "REAGENDAR SENTAR SENTAR Y AJUSTAR NO SHOW Cancelar Confirmar Cerrar" at bounding box center [688, 179] width 1377 height 72
click at [1208, 174] on button "Cerrar" at bounding box center [1184, 179] width 156 height 36
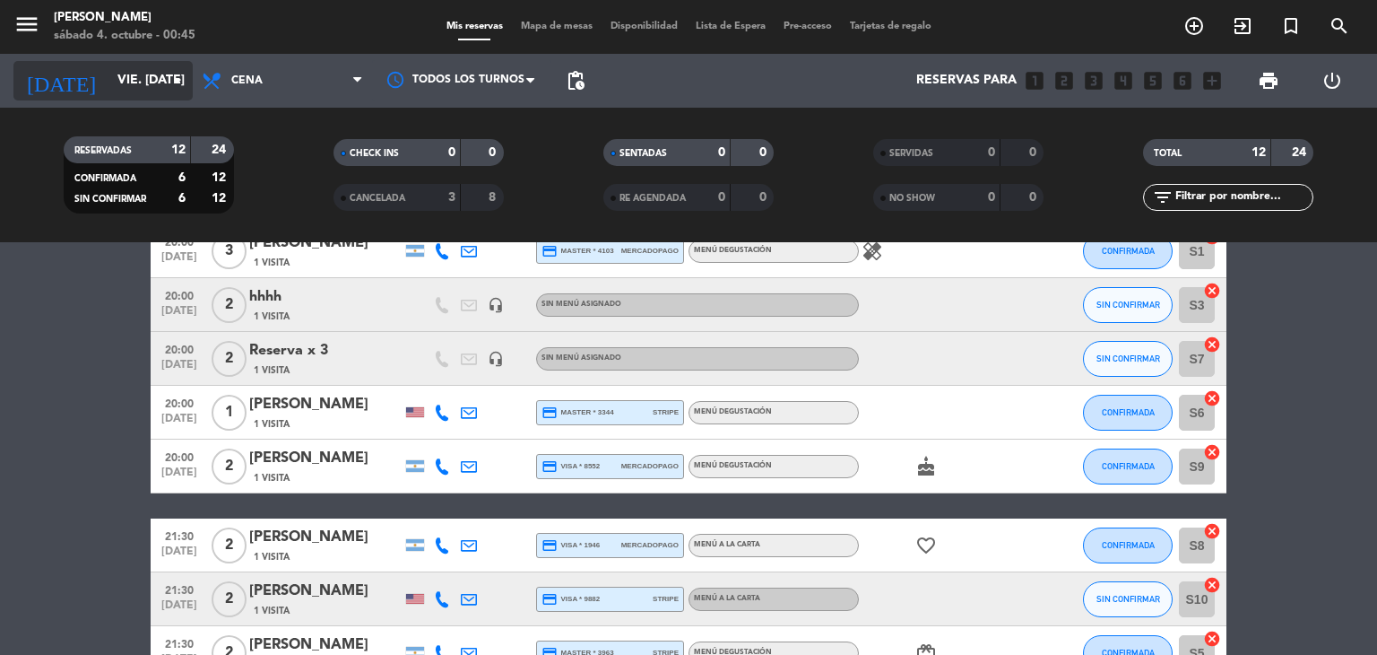
click at [164, 82] on input "vie. [DATE]" at bounding box center [193, 81] width 170 height 32
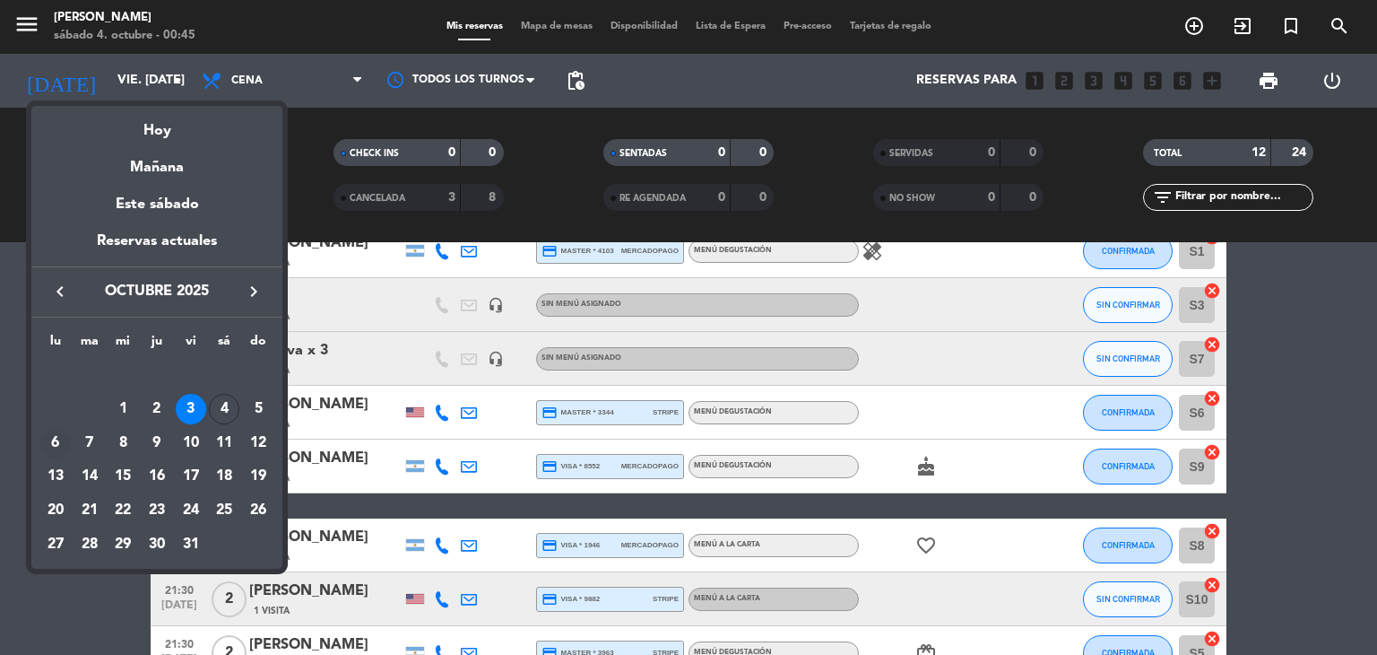
click at [57, 446] on div "6" at bounding box center [55, 443] width 30 height 30
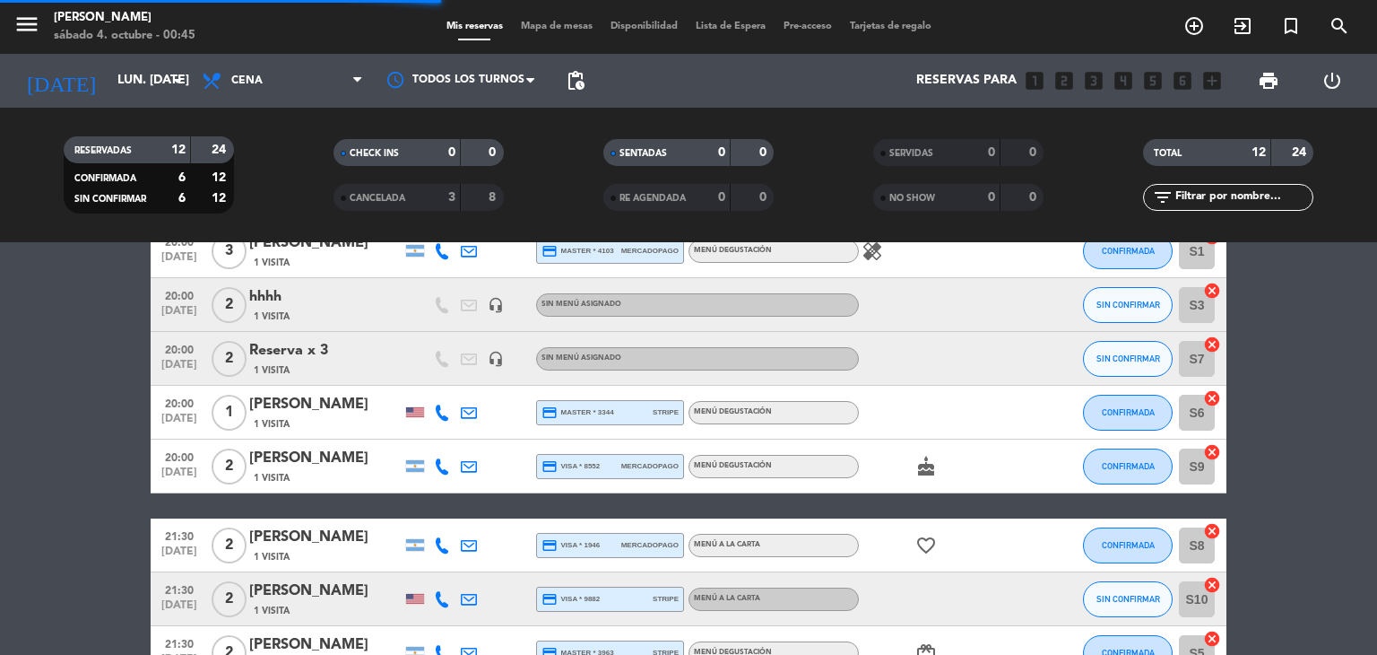
scroll to position [108, 0]
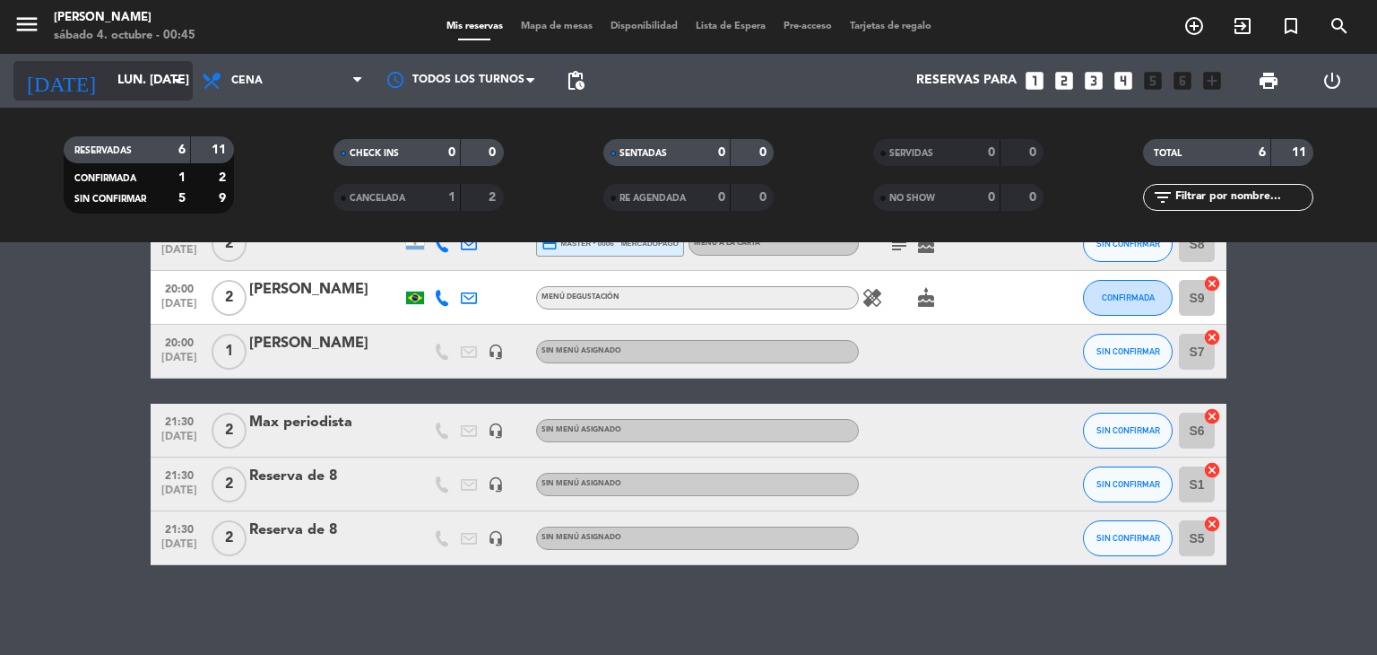
click at [121, 91] on input "lun. [DATE]" at bounding box center [193, 81] width 170 height 32
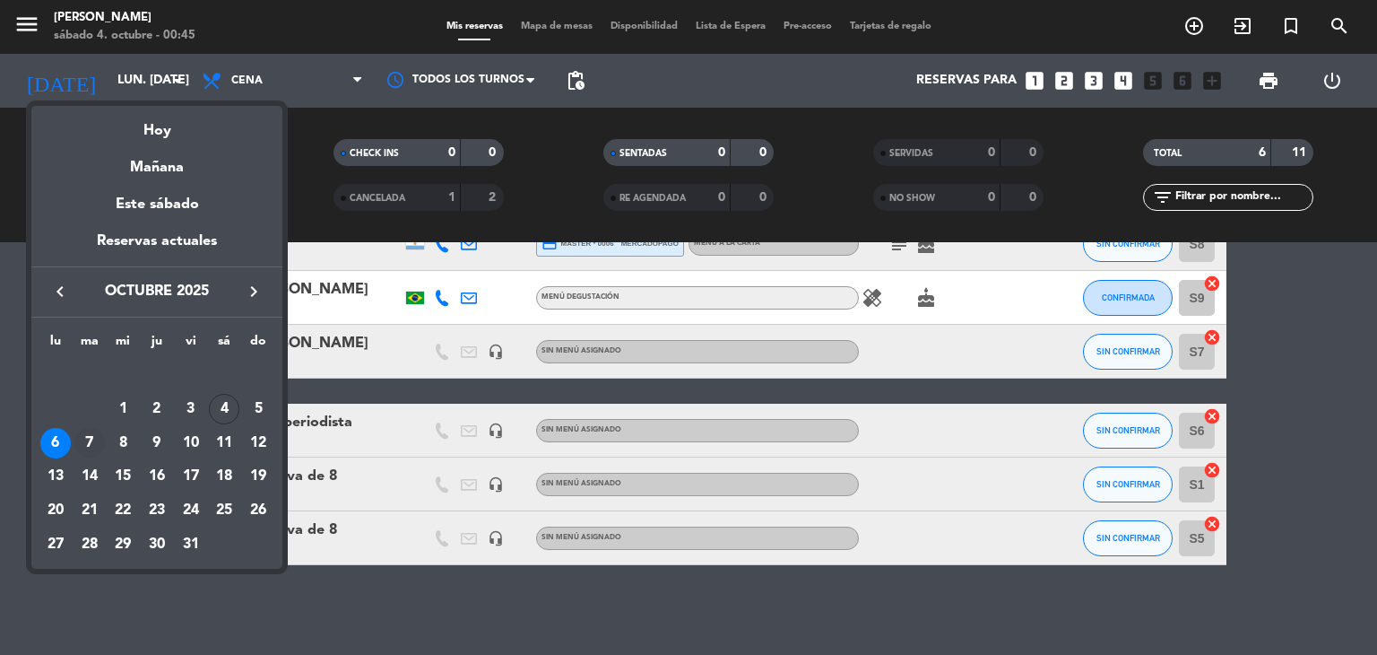
click at [89, 442] on div "7" at bounding box center [89, 443] width 30 height 30
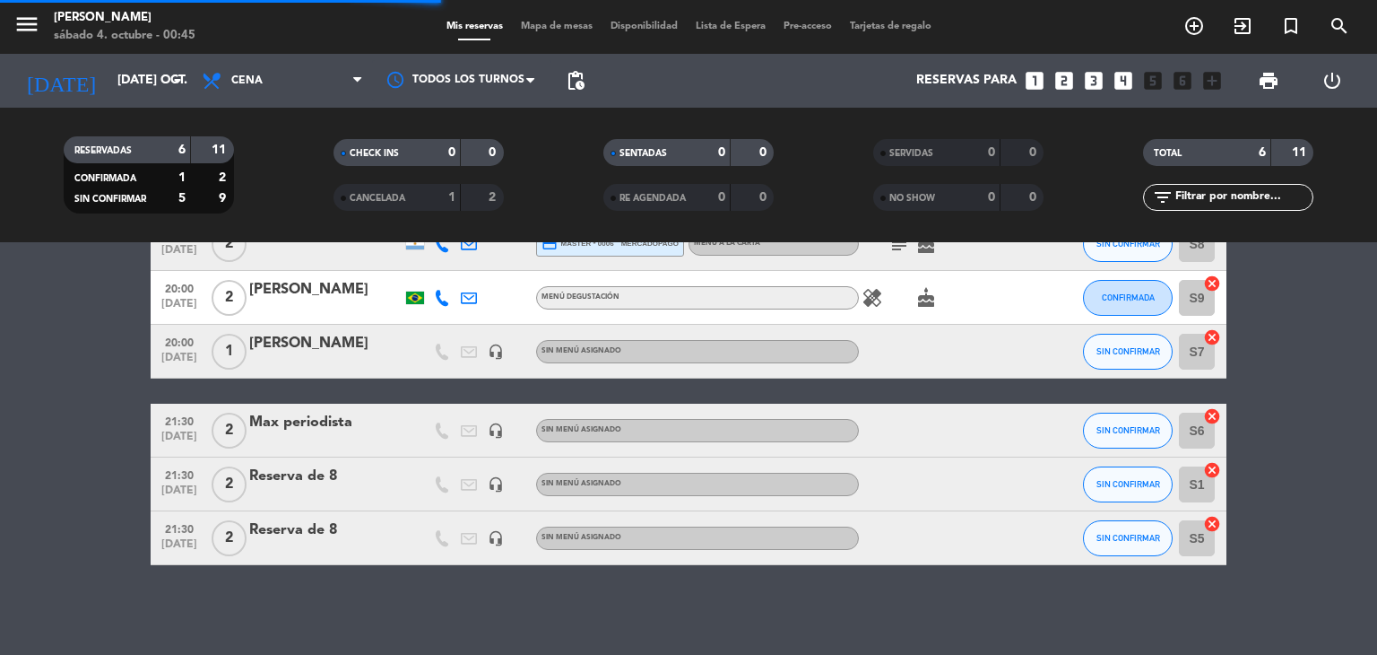
scroll to position [0, 0]
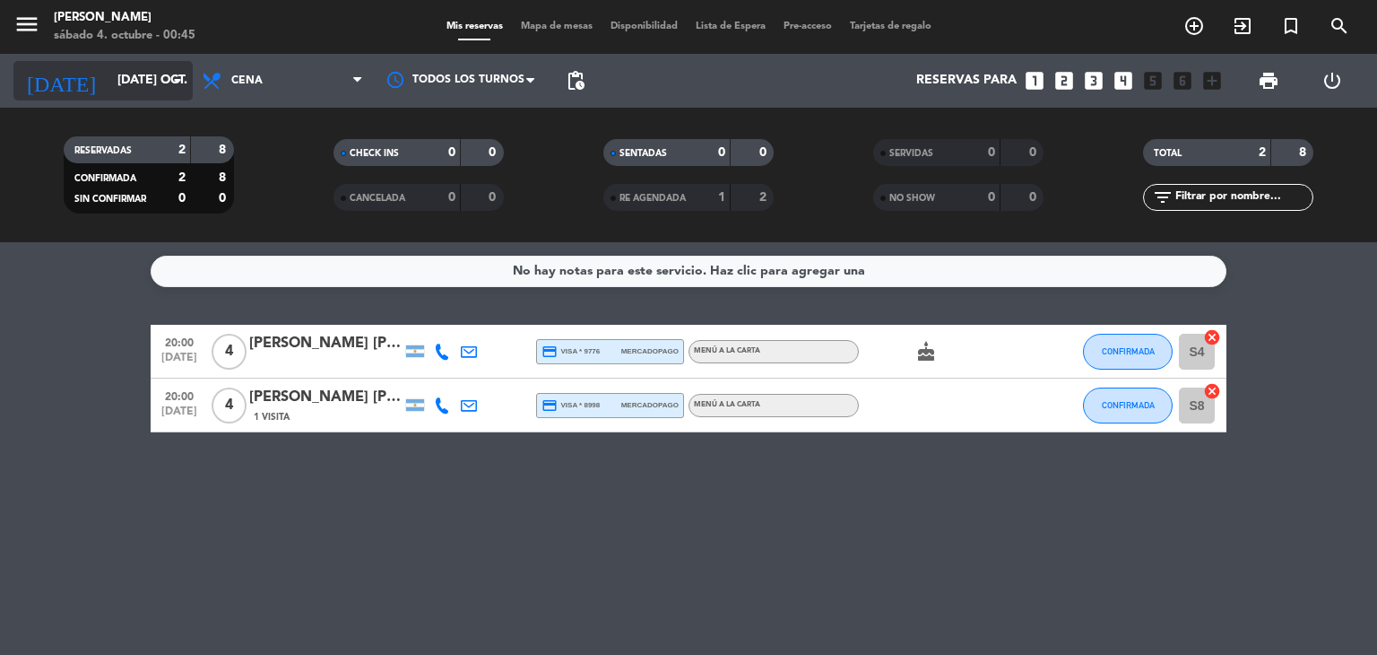
click at [139, 83] on input "[DATE] oct." at bounding box center [193, 81] width 170 height 32
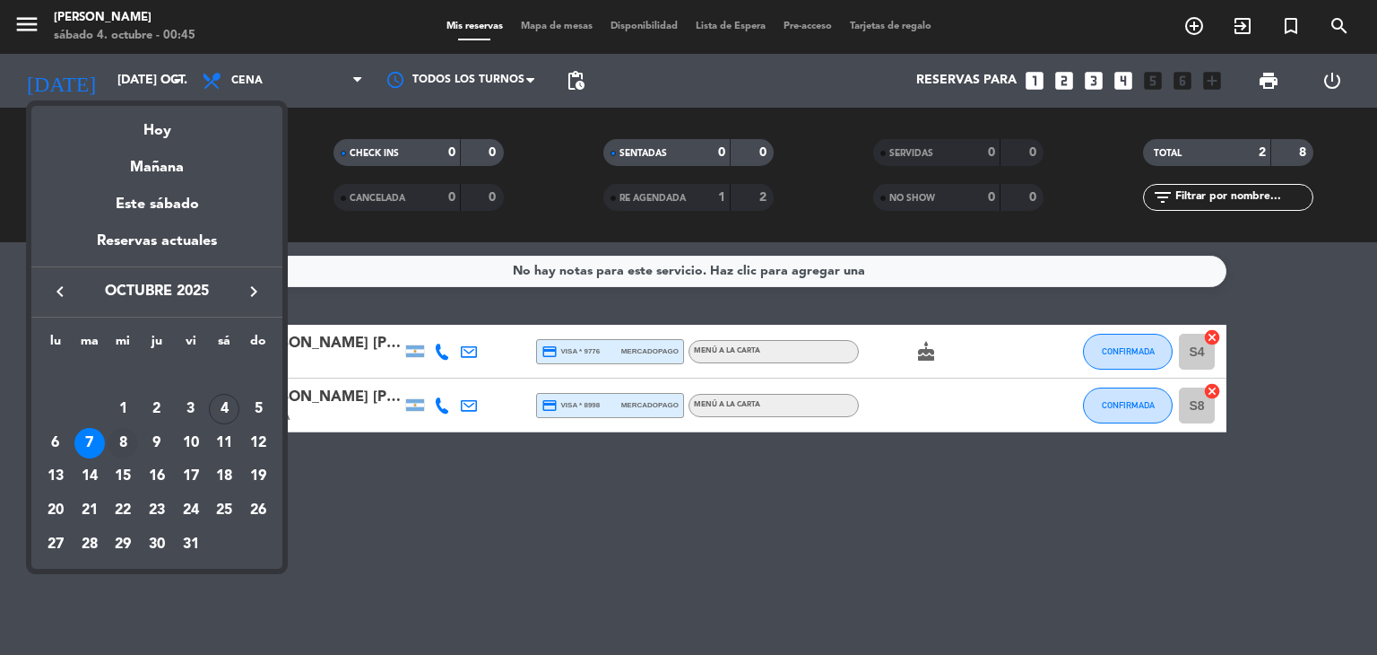
click at [112, 443] on div "8" at bounding box center [123, 443] width 30 height 30
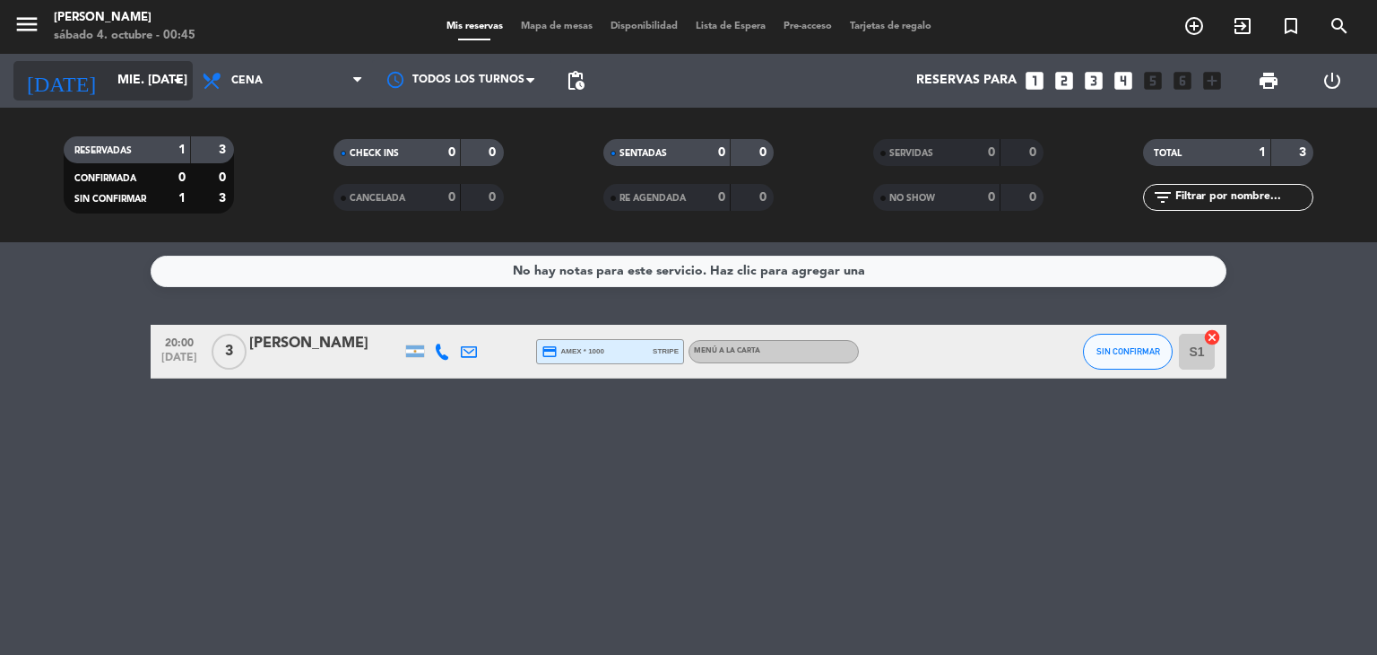
click at [183, 84] on icon "arrow_drop_down" at bounding box center [178, 81] width 22 height 22
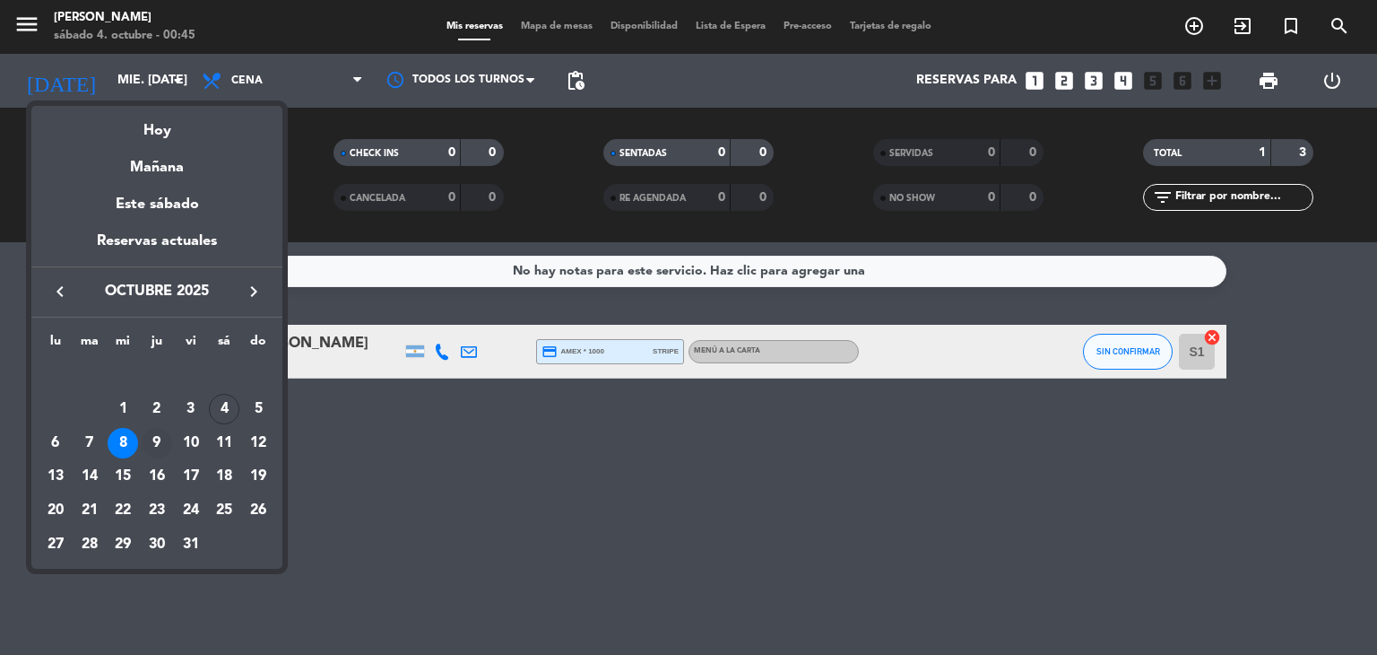
click at [151, 434] on div "9" at bounding box center [157, 443] width 30 height 30
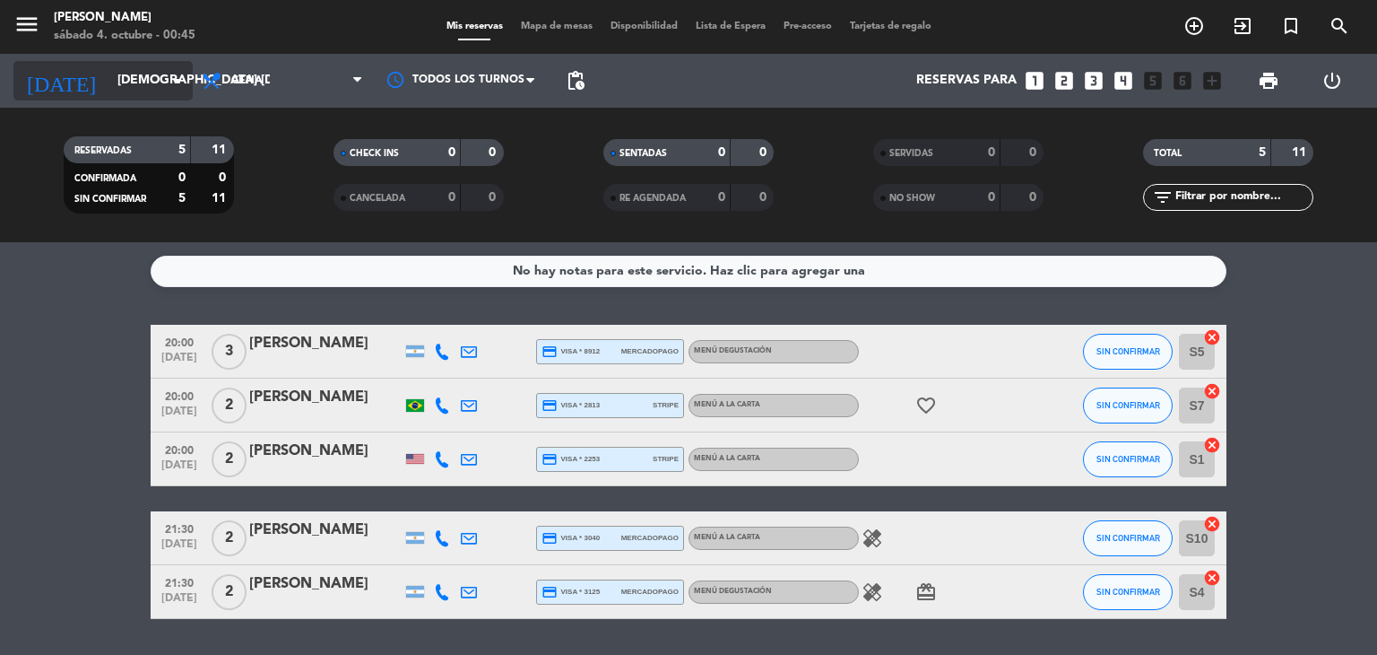
click at [175, 92] on input "[DEMOGRAPHIC_DATA] [DATE]" at bounding box center [193, 81] width 170 height 32
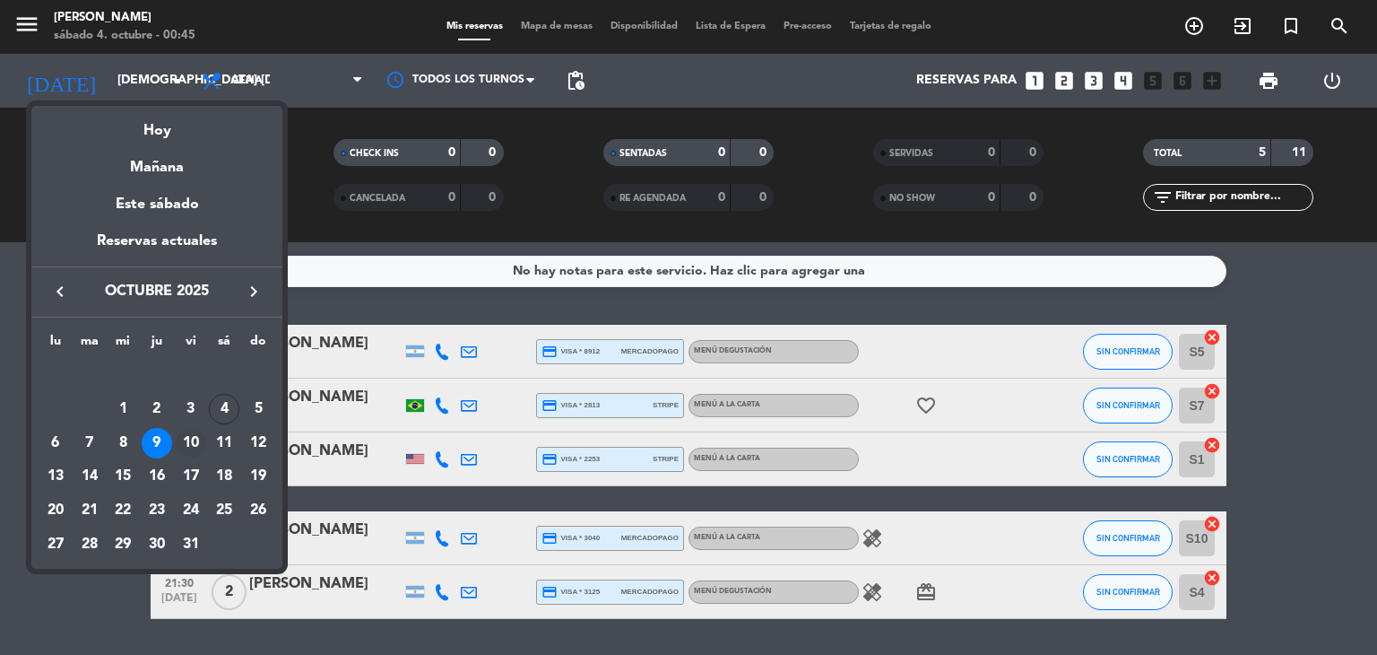
click at [203, 446] on div "10" at bounding box center [191, 443] width 30 height 30
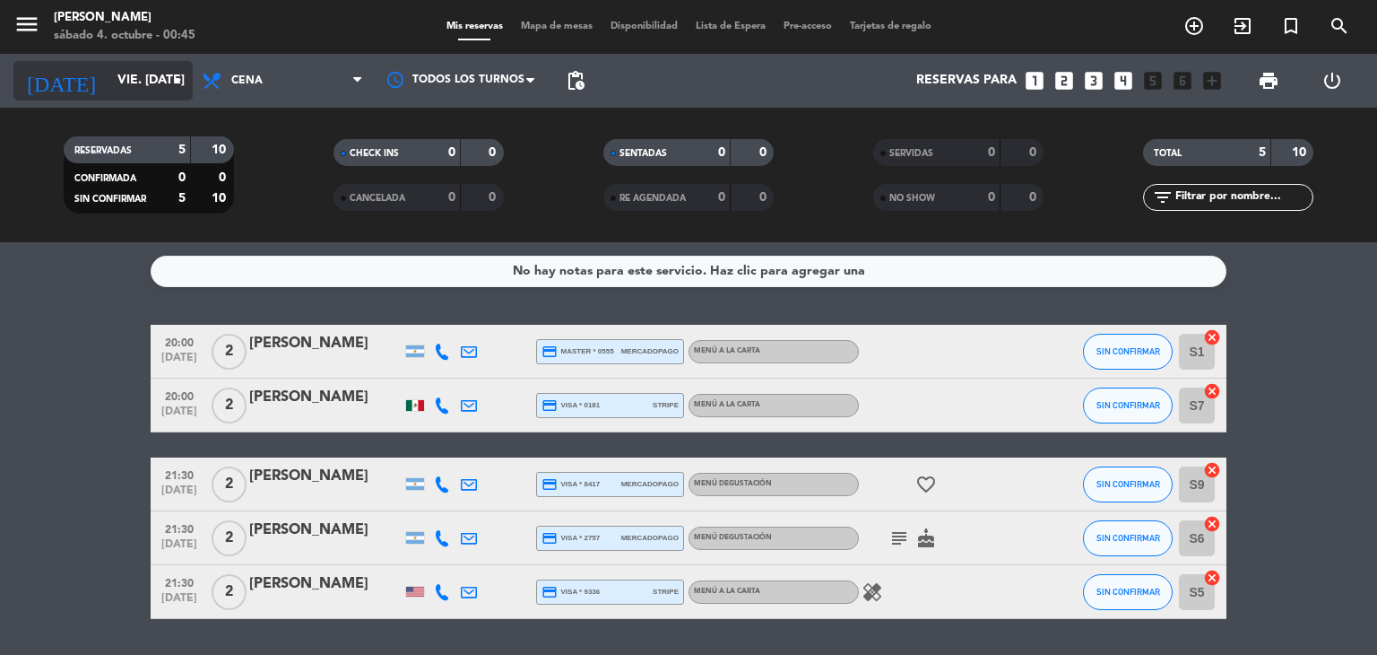
click at [176, 76] on icon "arrow_drop_down" at bounding box center [178, 81] width 22 height 22
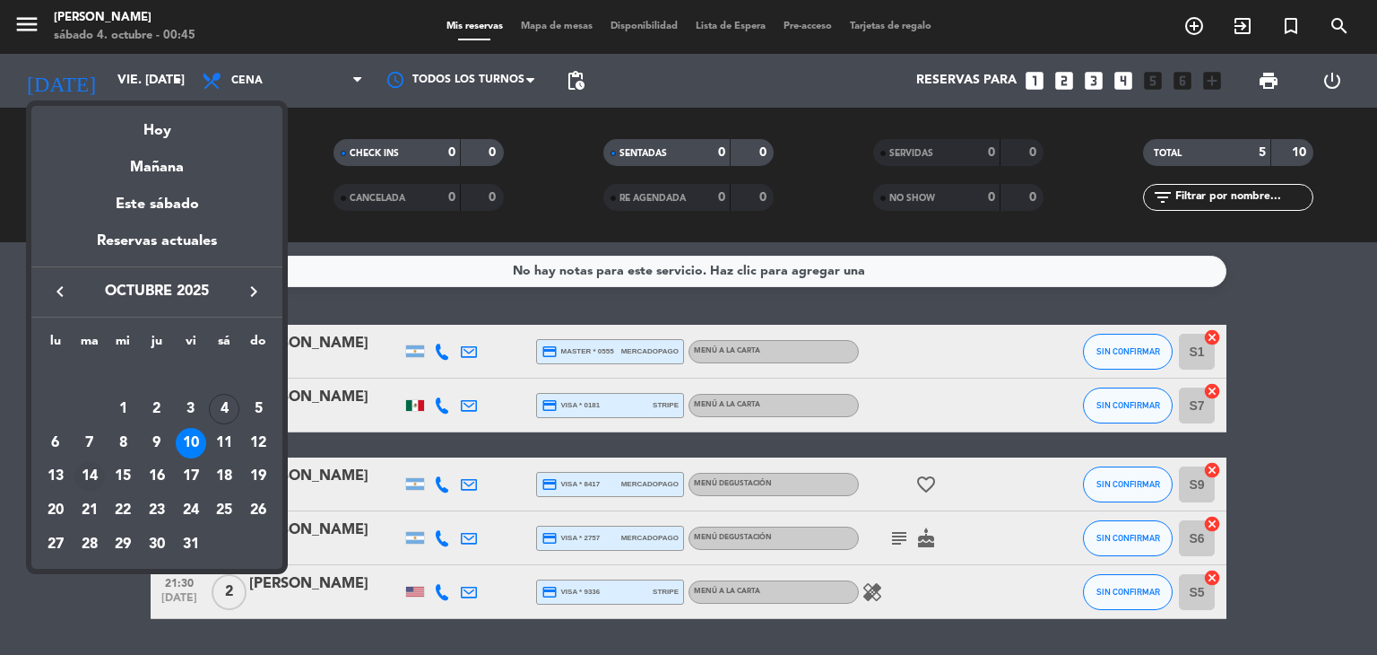
click at [87, 464] on div "14" at bounding box center [89, 476] width 30 height 30
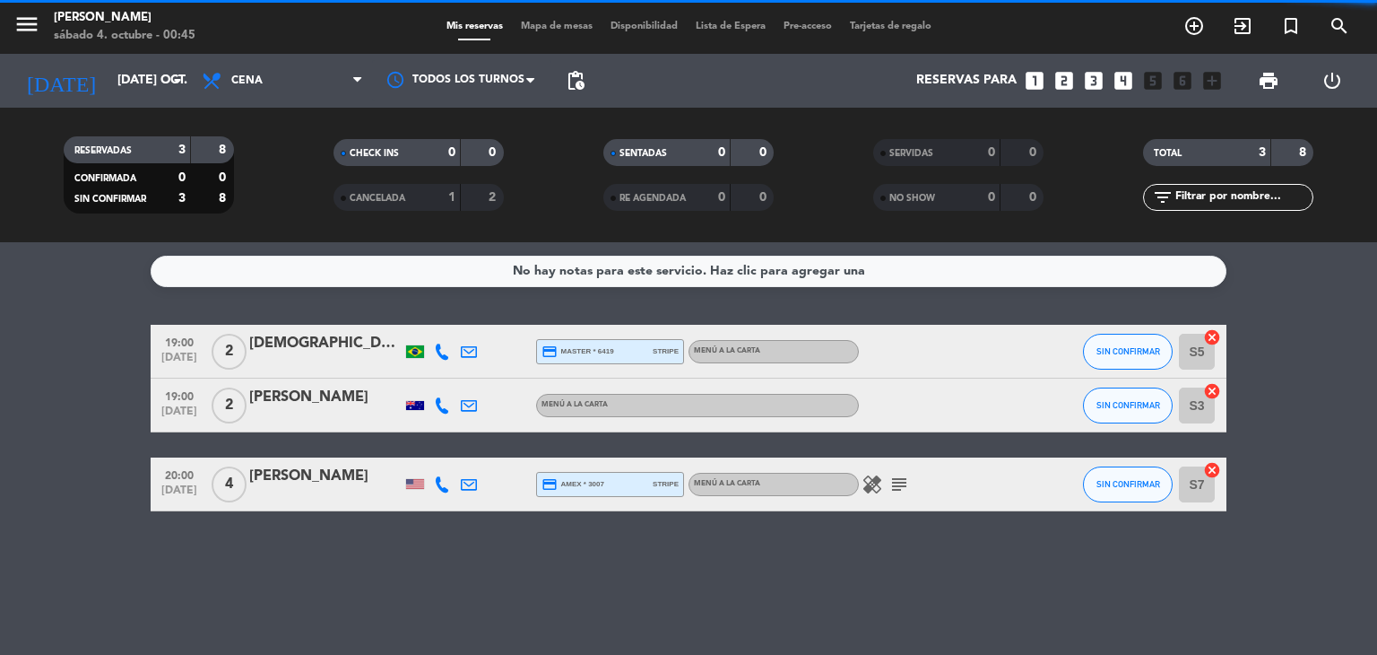
click at [165, 59] on div "[DATE] [DATE] oct. arrow_drop_down" at bounding box center [102, 81] width 179 height 54
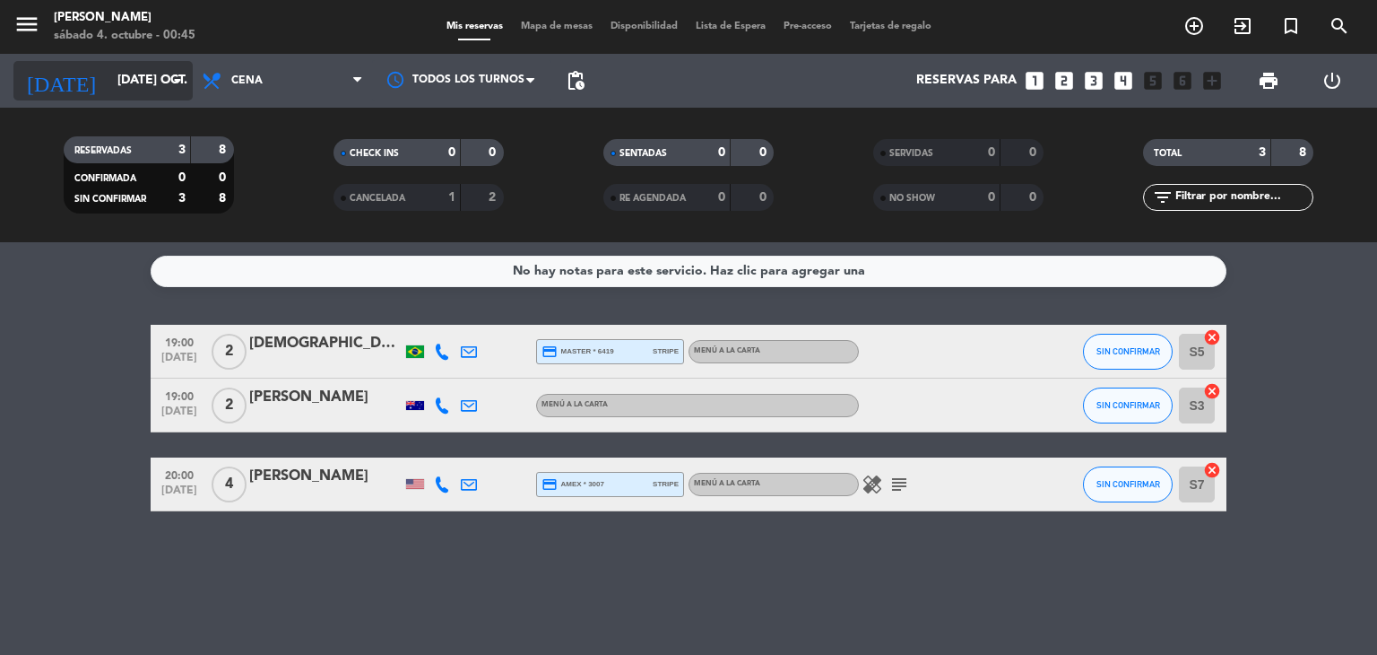
click at [170, 90] on icon "arrow_drop_down" at bounding box center [178, 81] width 22 height 22
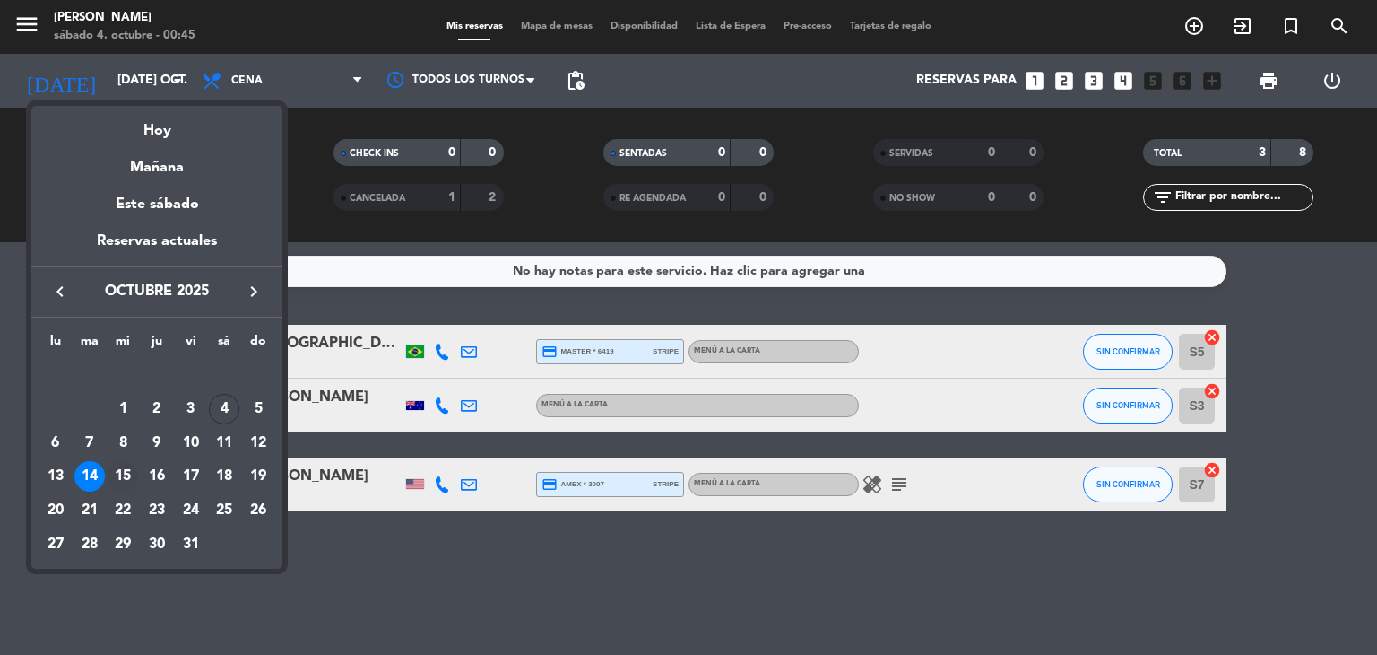
click at [120, 461] on div "15" at bounding box center [123, 476] width 30 height 30
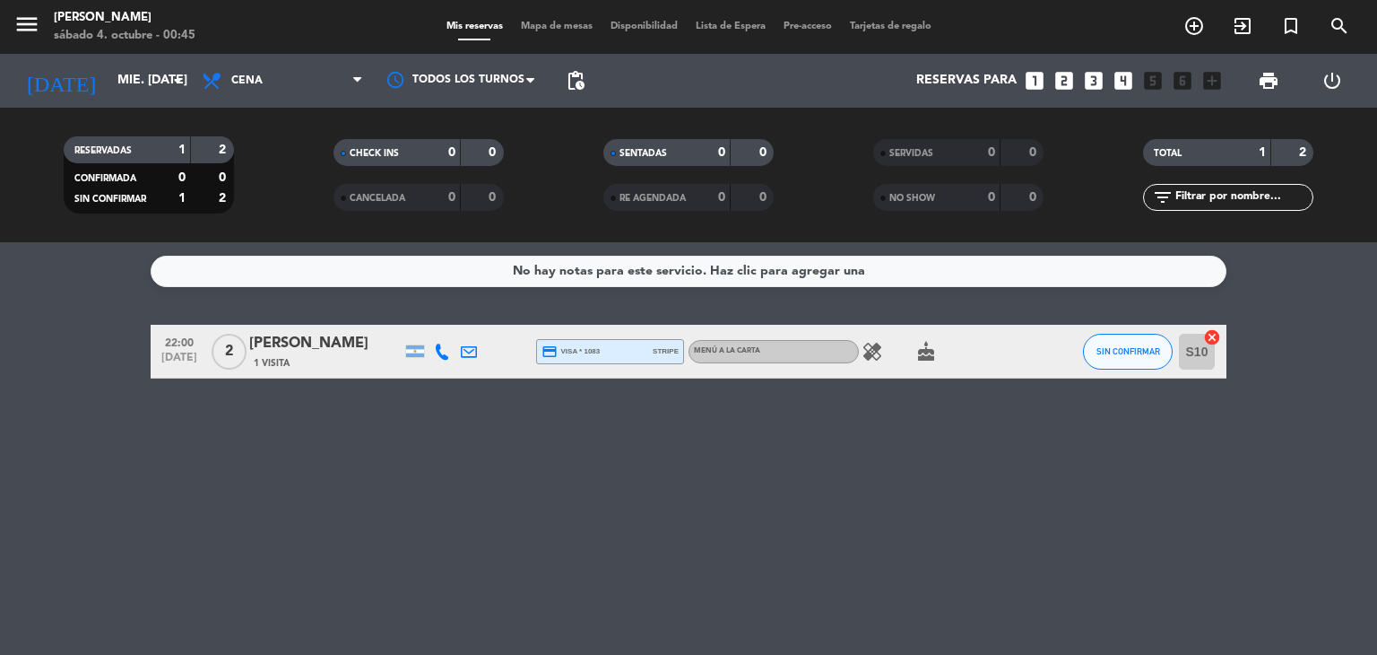
click at [158, 161] on div "RESERVADAS 1 2" at bounding box center [149, 149] width 170 height 27
click at [182, 86] on icon "arrow_drop_down" at bounding box center [178, 81] width 22 height 22
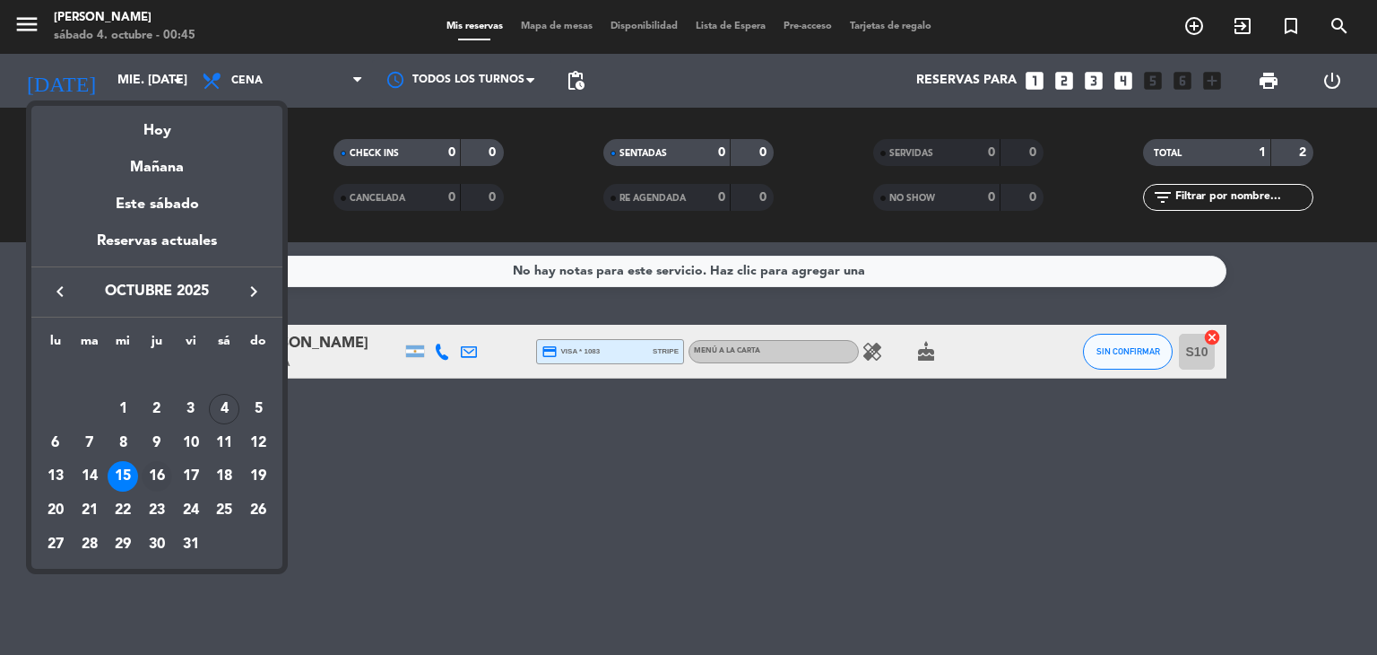
click at [158, 470] on div "16" at bounding box center [157, 476] width 30 height 30
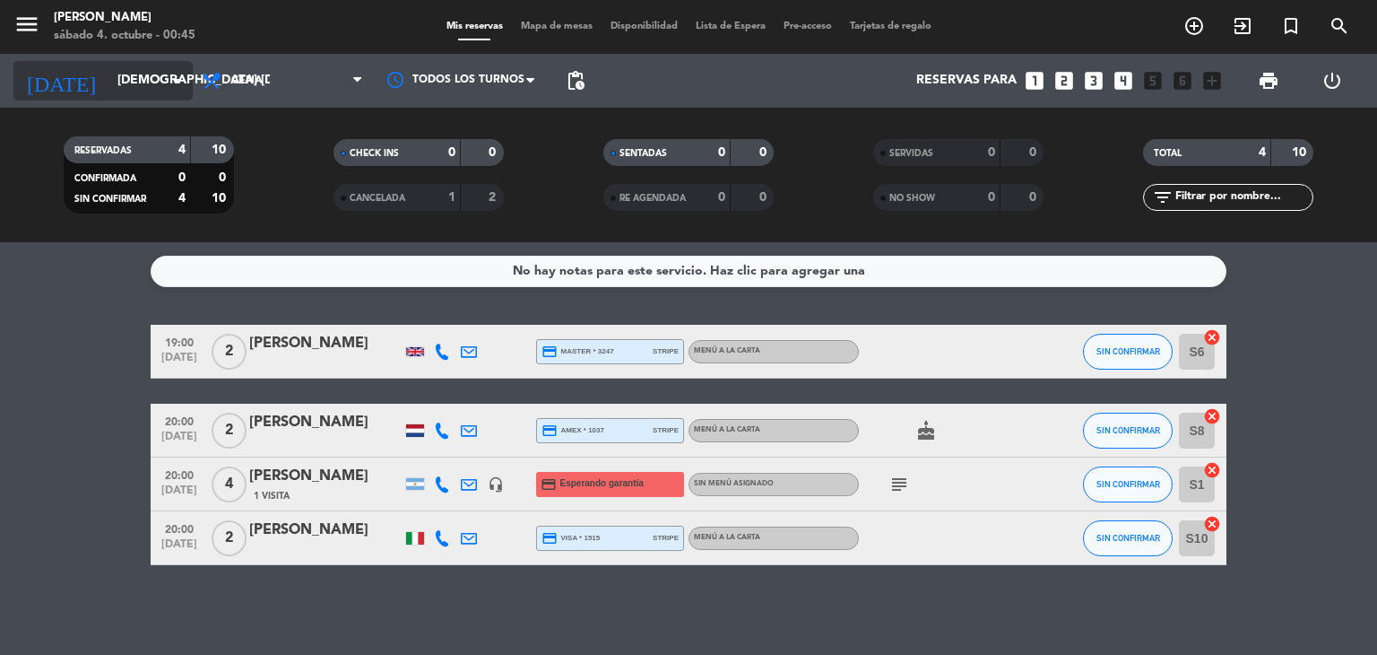
click at [178, 66] on input "[DEMOGRAPHIC_DATA] [DATE]" at bounding box center [193, 81] width 170 height 32
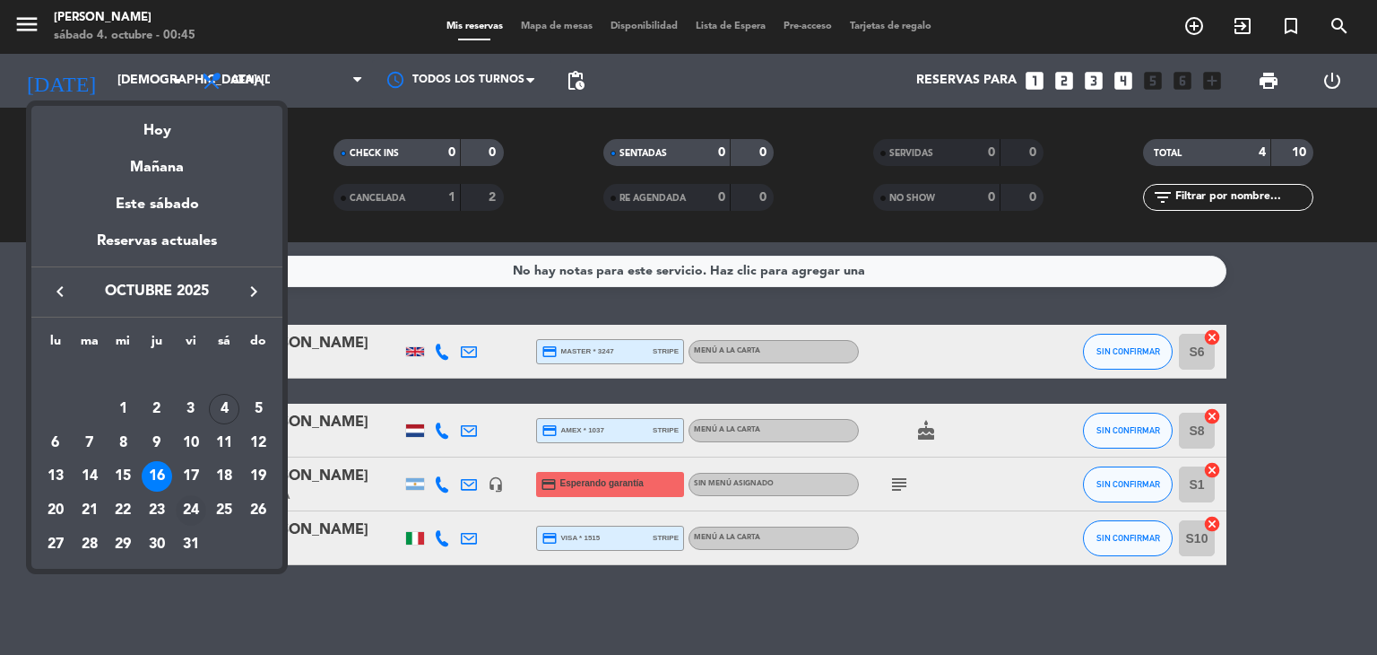
click at [194, 493] on td "24" at bounding box center [191, 510] width 34 height 34
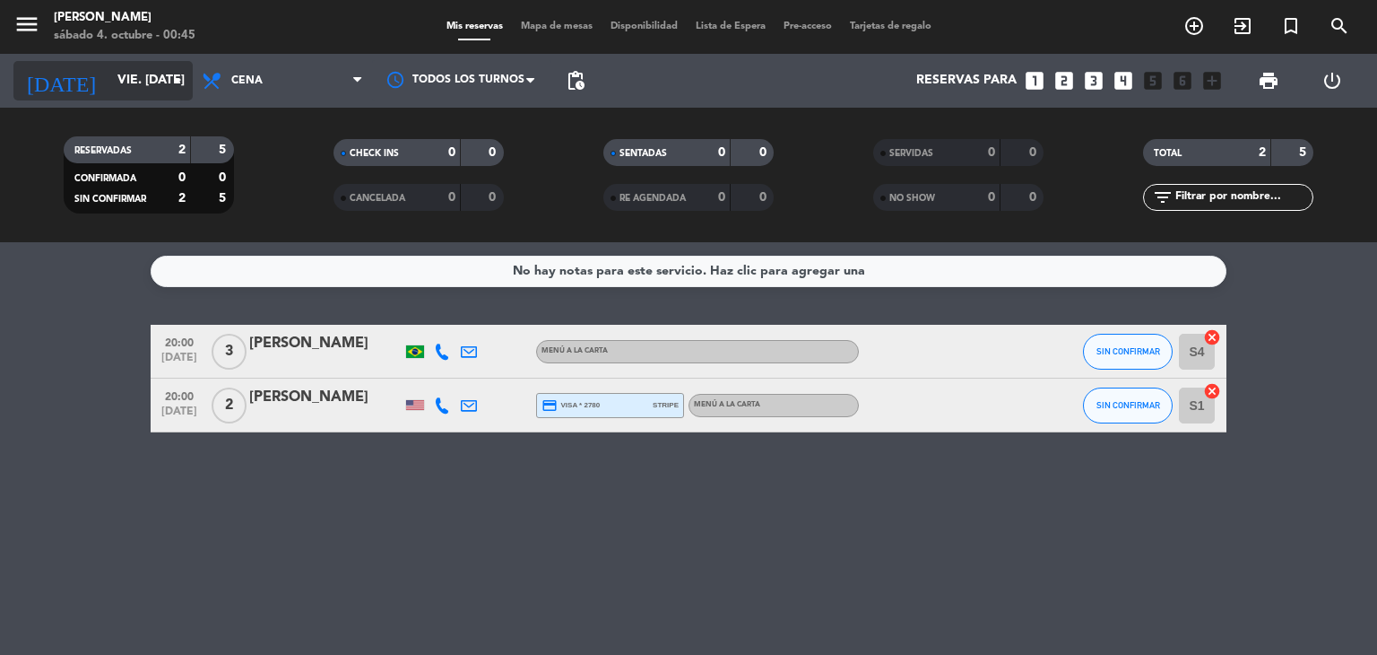
click at [172, 96] on input "vie. [DATE]" at bounding box center [193, 81] width 170 height 32
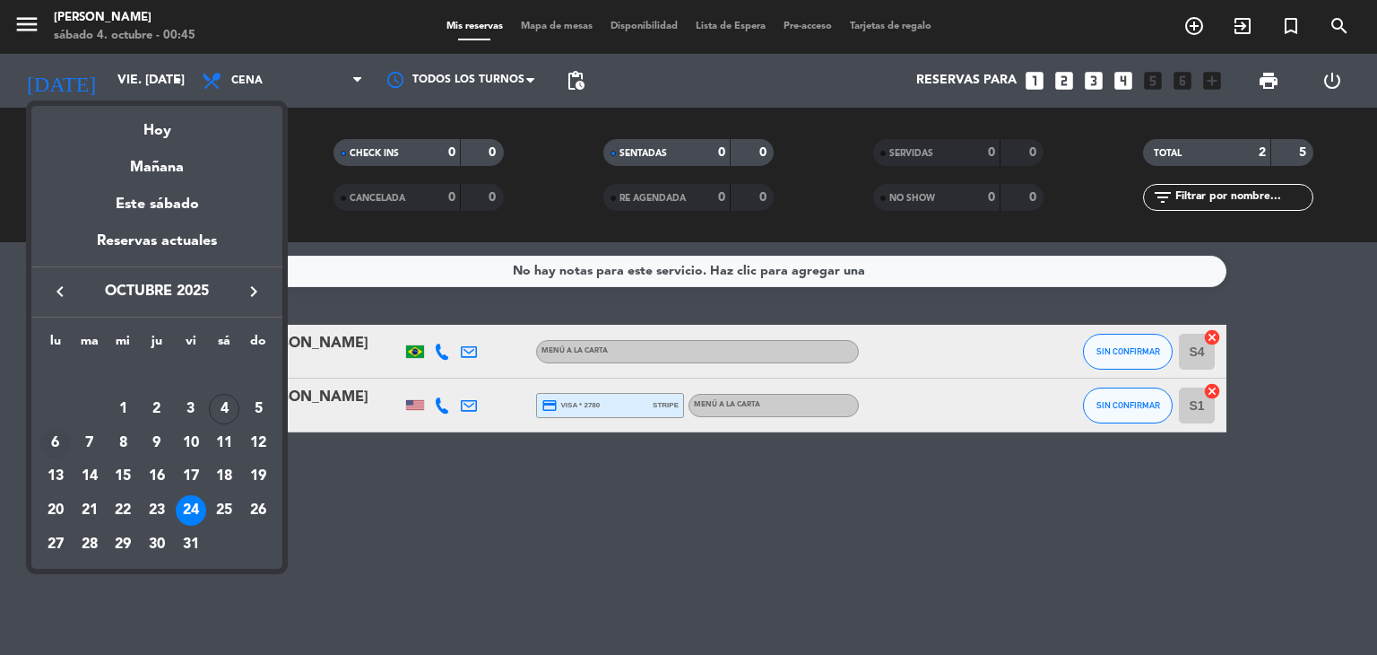
click at [47, 442] on div "6" at bounding box center [55, 443] width 30 height 30
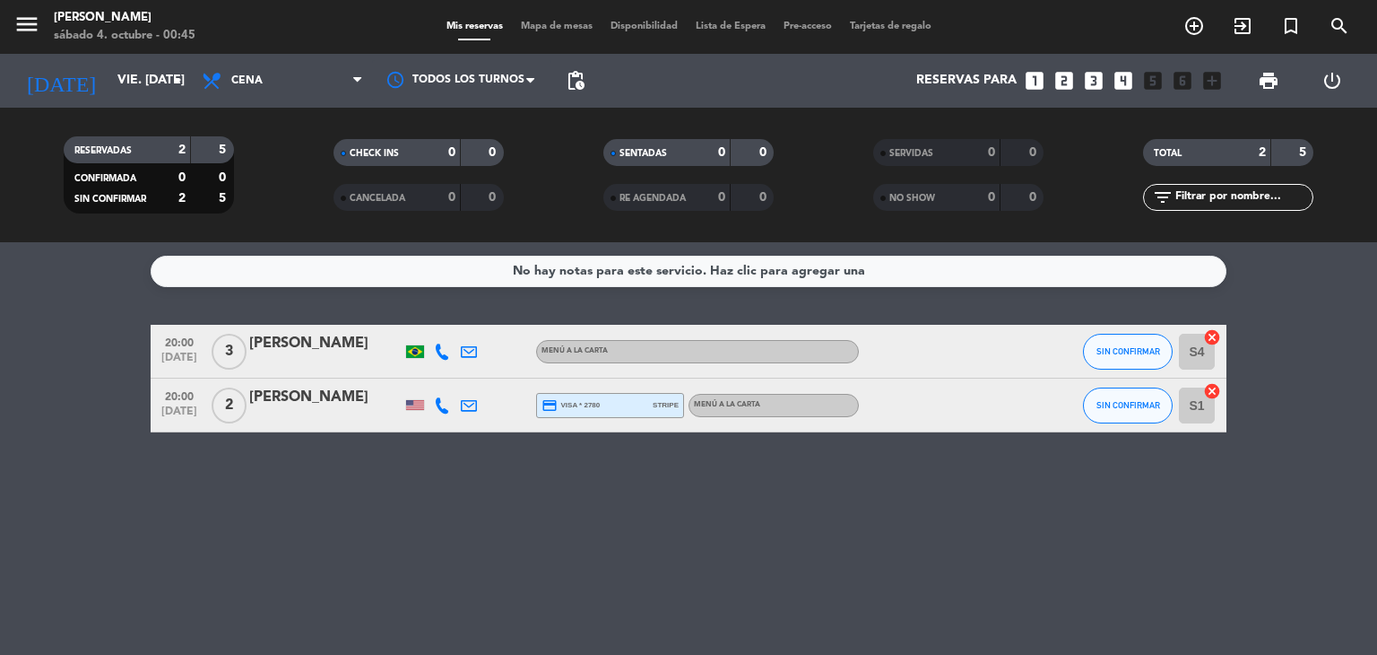
type input "lun. [DATE]"
